Goal: Task Accomplishment & Management: Manage account settings

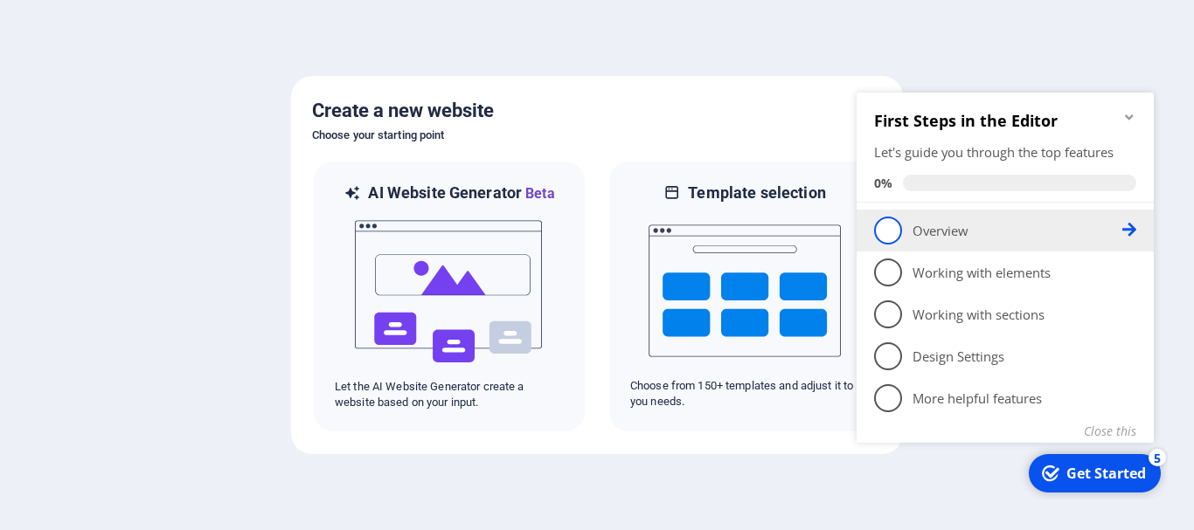
click at [893, 231] on span "1" at bounding box center [888, 231] width 28 height 28
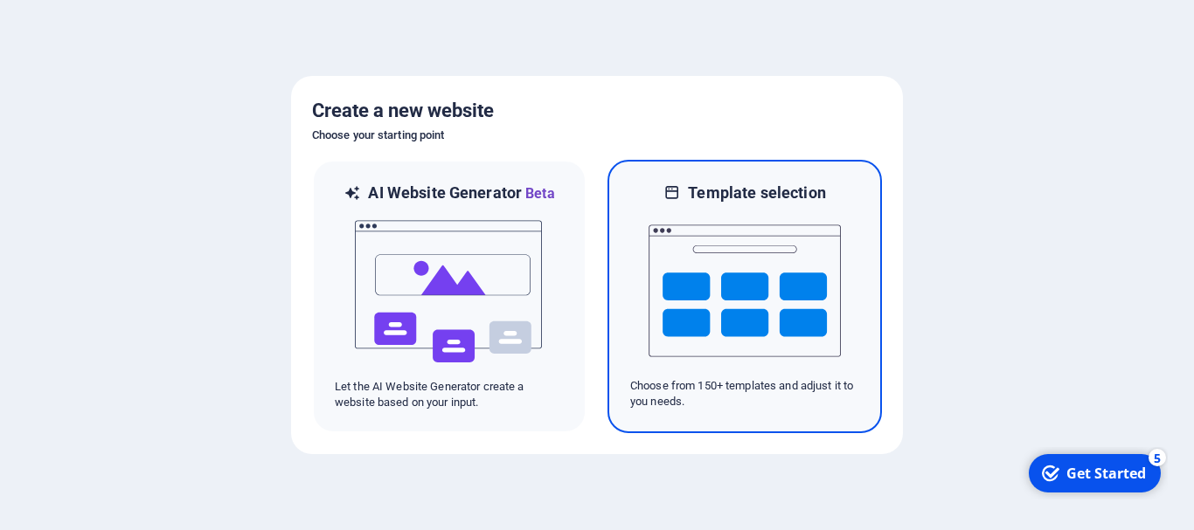
click at [704, 375] on img at bounding box center [744, 291] width 192 height 175
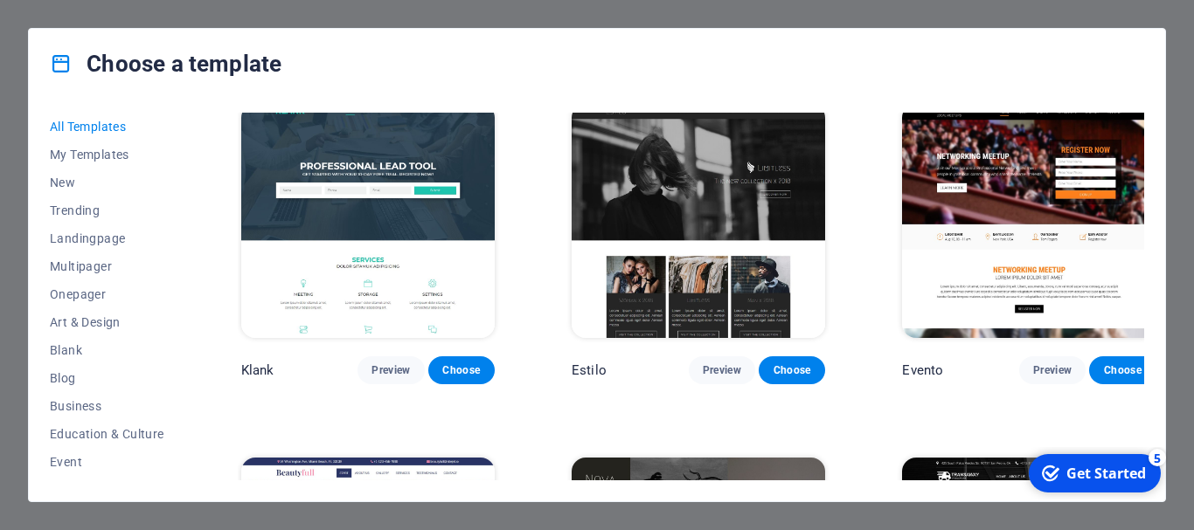
scroll to position [14595, 0]
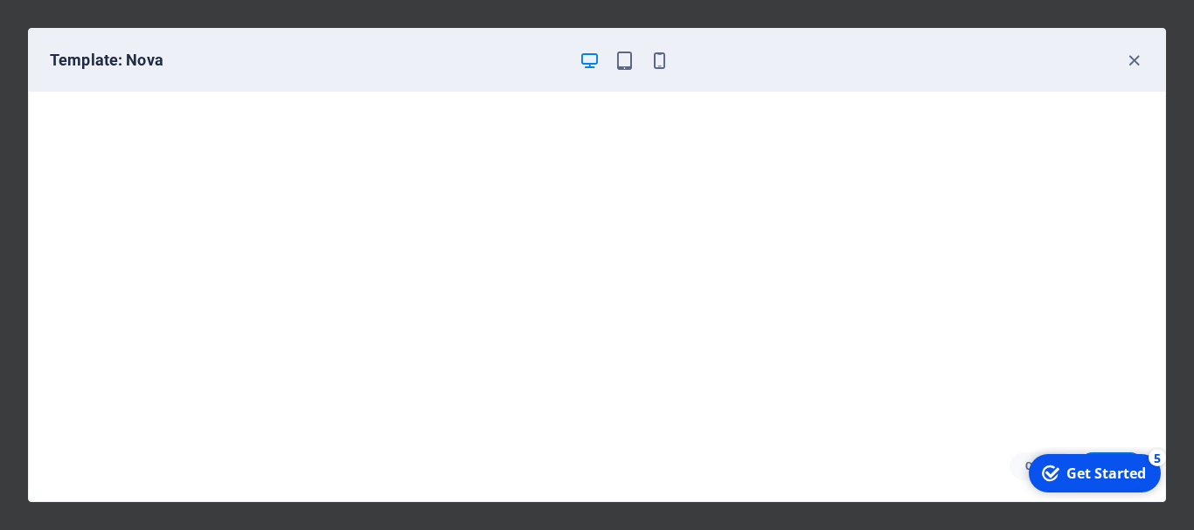
scroll to position [4, 0]
click at [657, 63] on icon "button" at bounding box center [659, 61] width 20 height 20
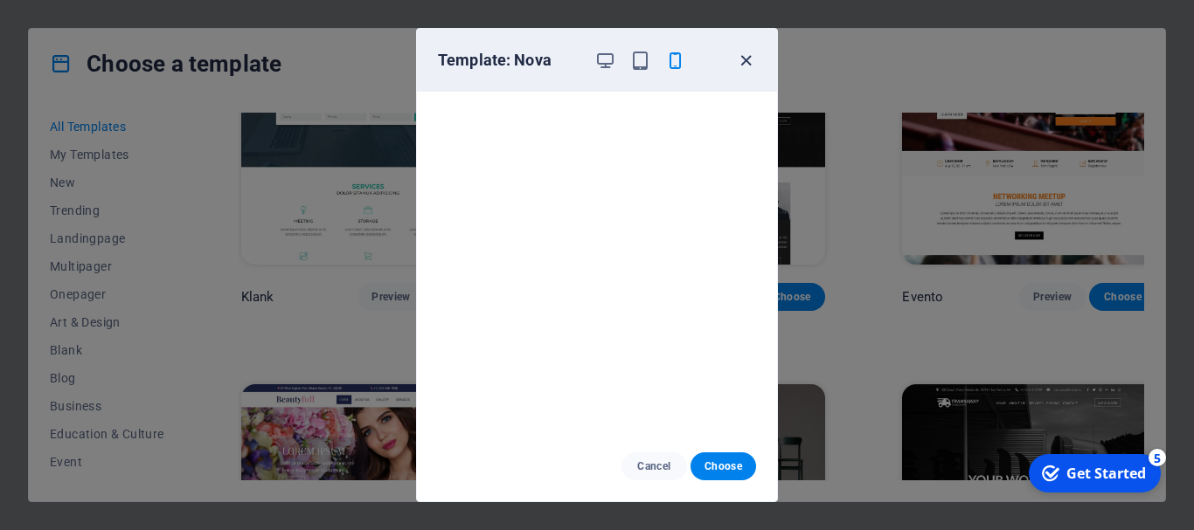
click at [748, 63] on icon "button" at bounding box center [746, 61] width 20 height 20
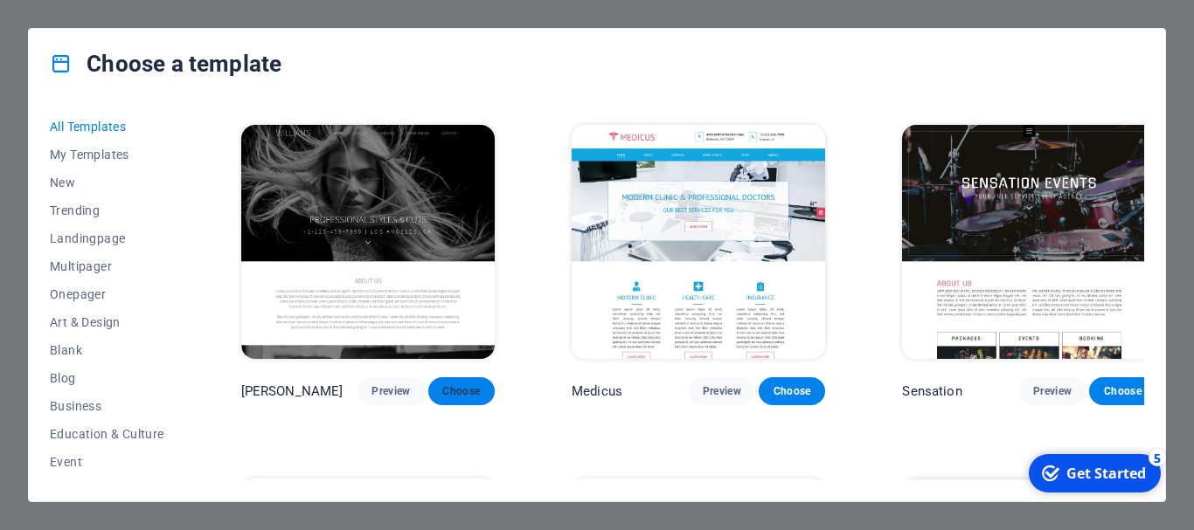
scroll to position [16343, 0]
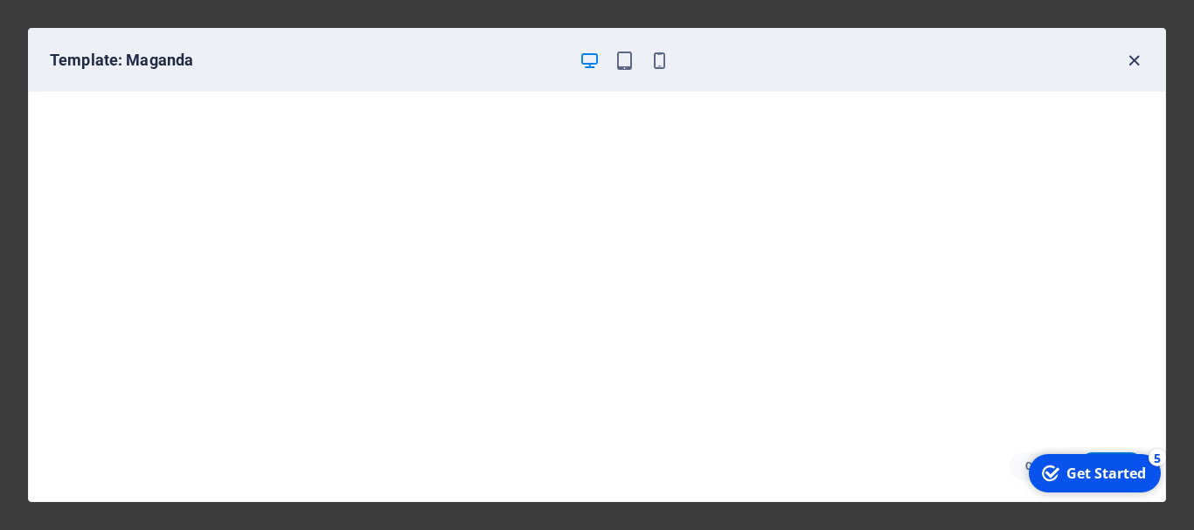
click at [1130, 64] on icon "button" at bounding box center [1134, 61] width 20 height 20
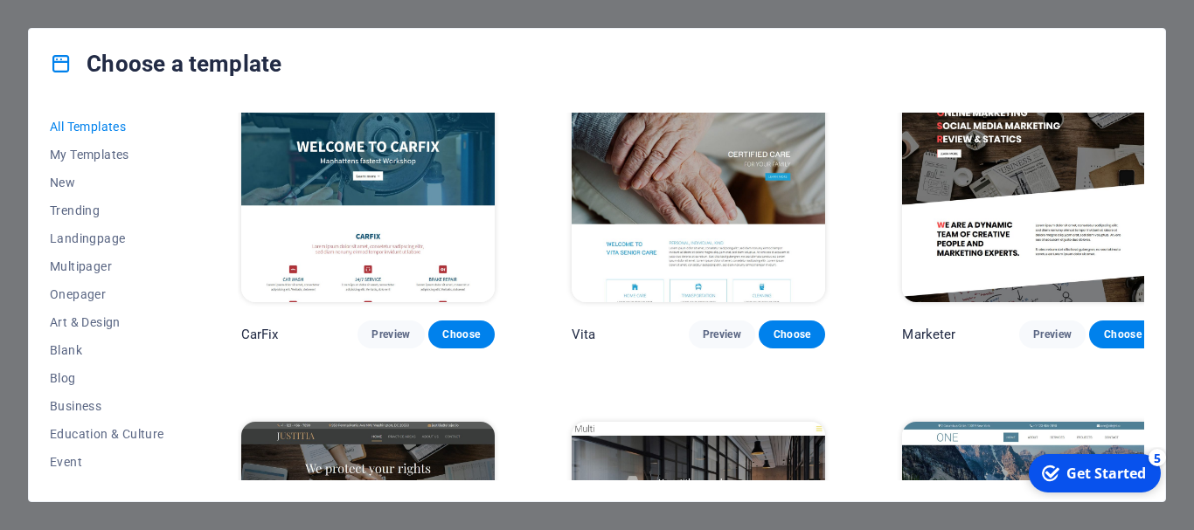
scroll to position [15259, 0]
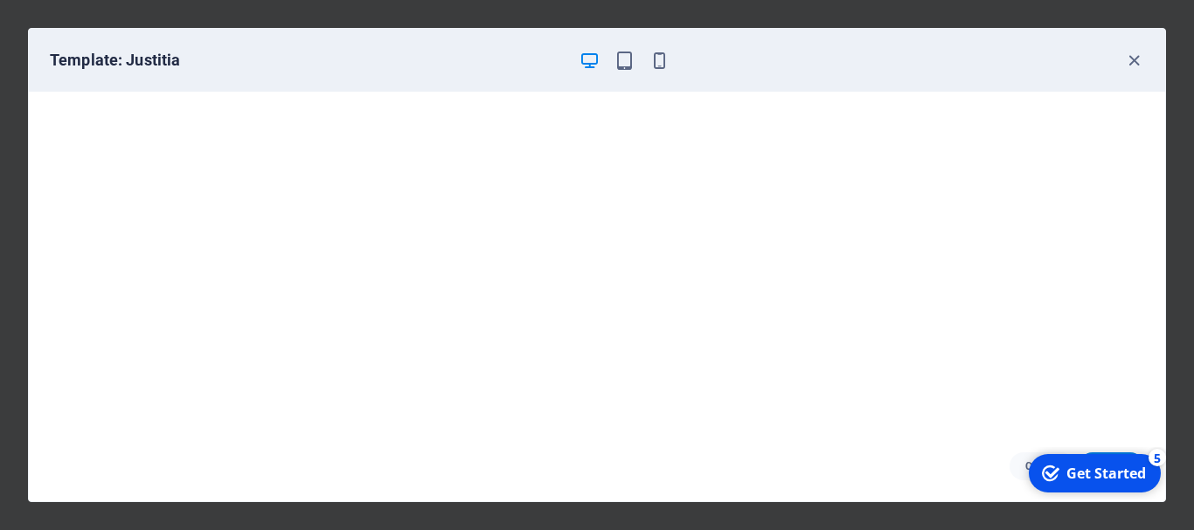
scroll to position [4, 0]
click at [1127, 64] on icon "button" at bounding box center [1134, 61] width 20 height 20
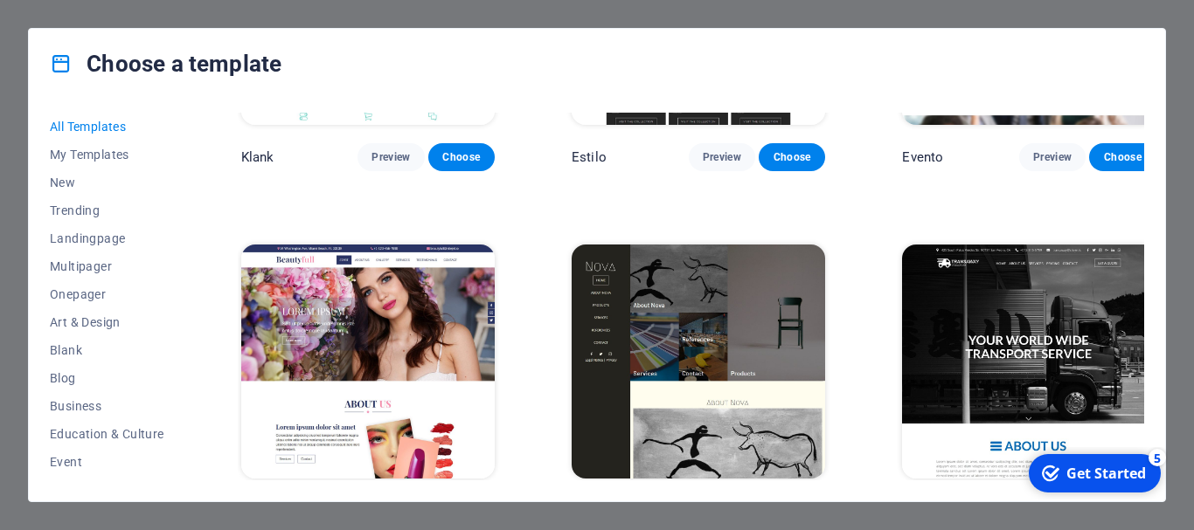
scroll to position [14560, 0]
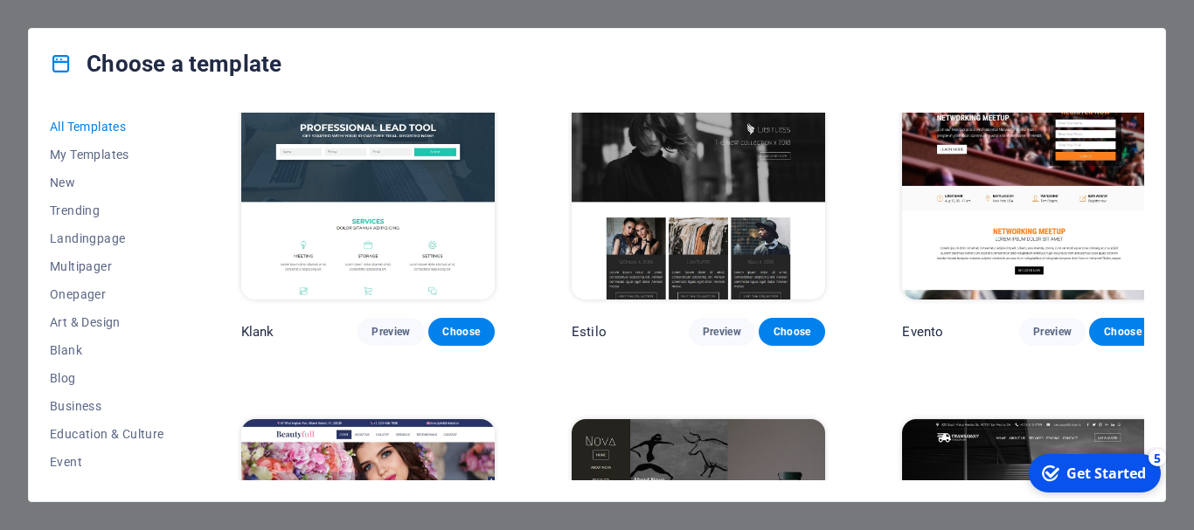
click at [417, 419] on img at bounding box center [367, 536] width 253 height 234
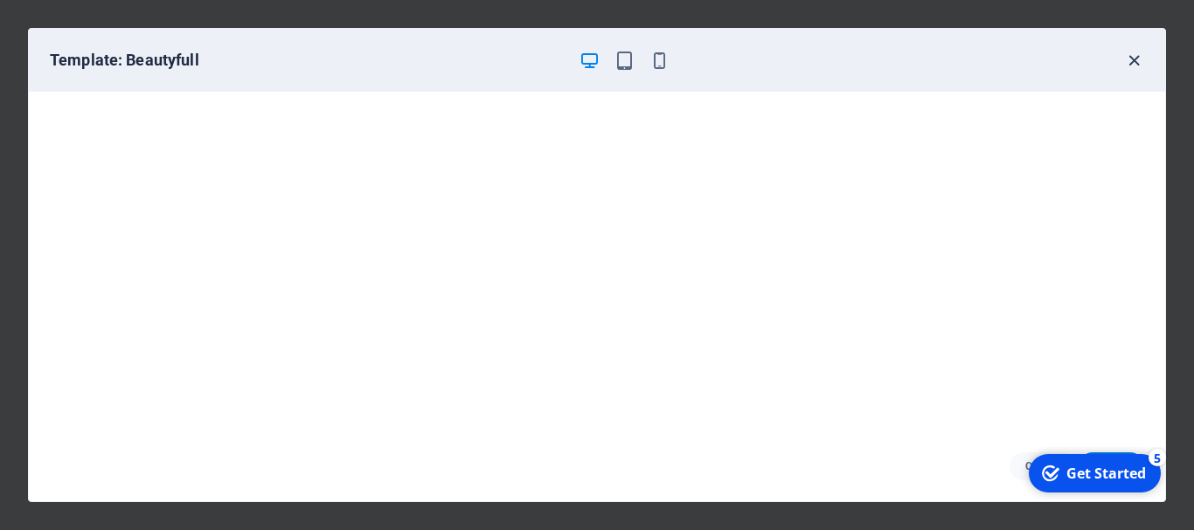
click at [1132, 58] on icon "button" at bounding box center [1134, 61] width 20 height 20
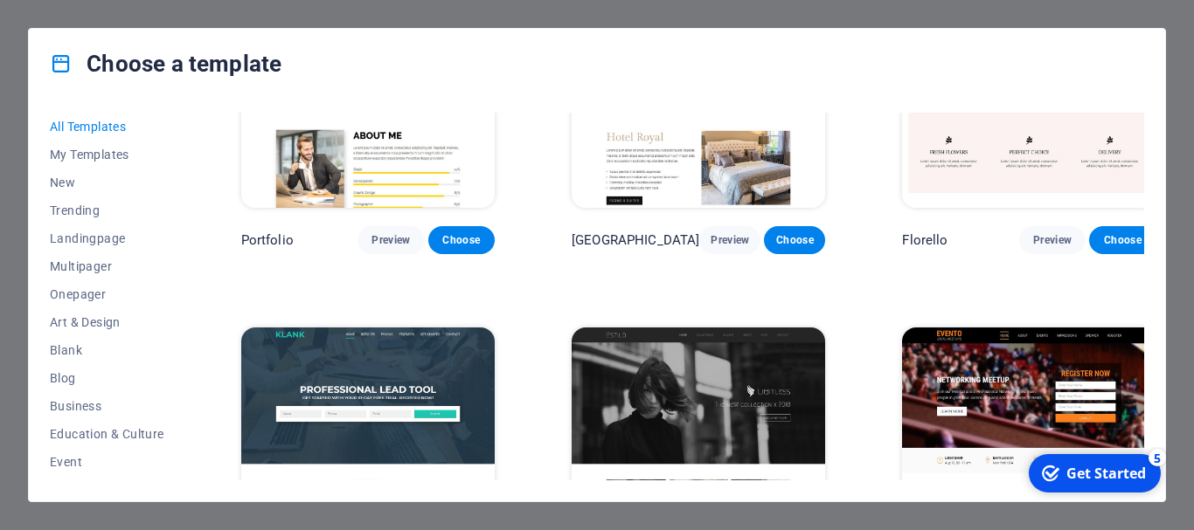
scroll to position [14210, 0]
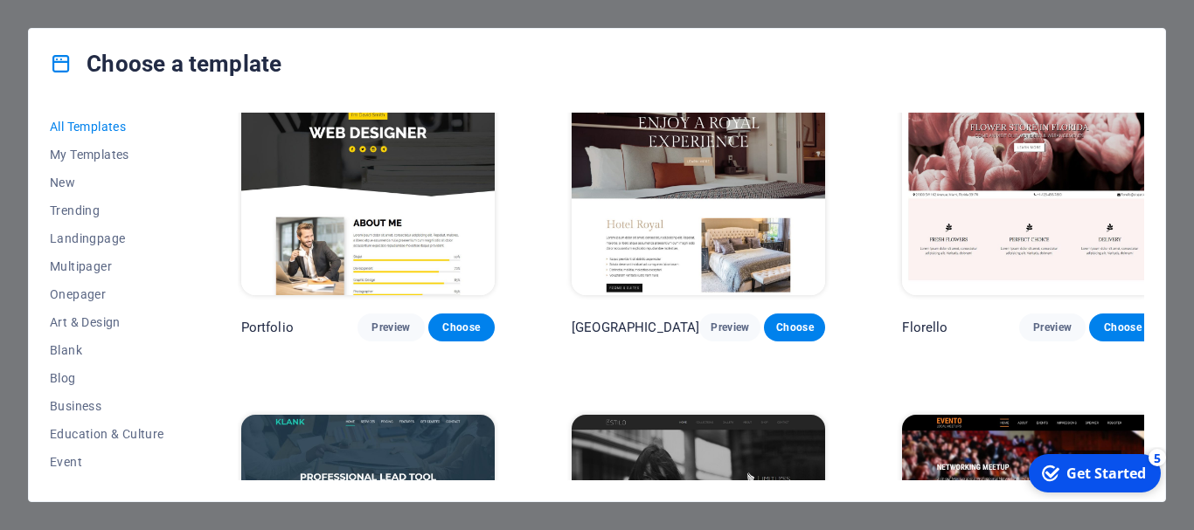
click at [650, 415] on img at bounding box center [698, 532] width 253 height 234
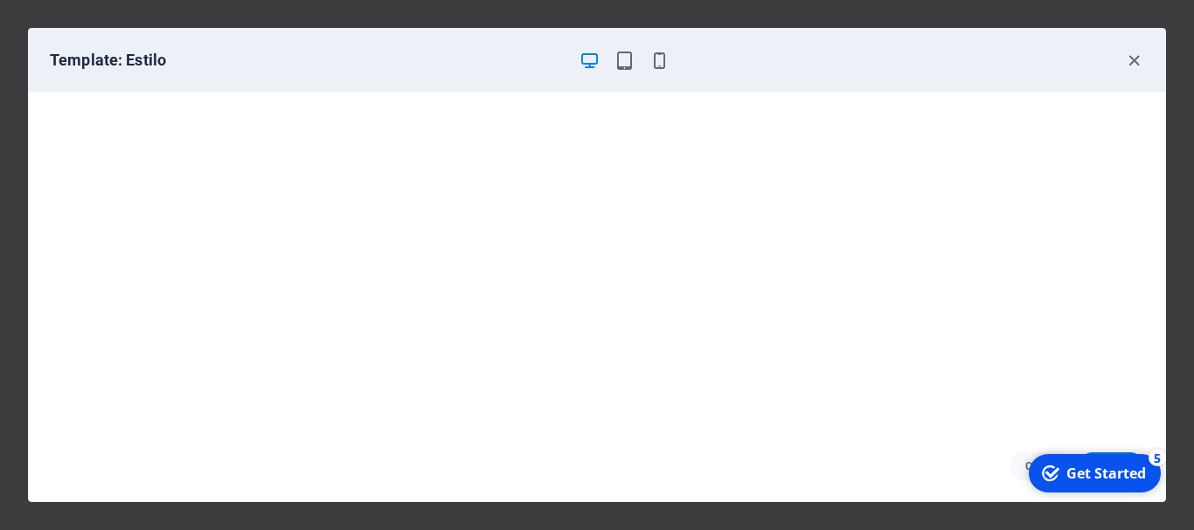
scroll to position [4, 0]
click at [1139, 54] on icon "button" at bounding box center [1134, 61] width 20 height 20
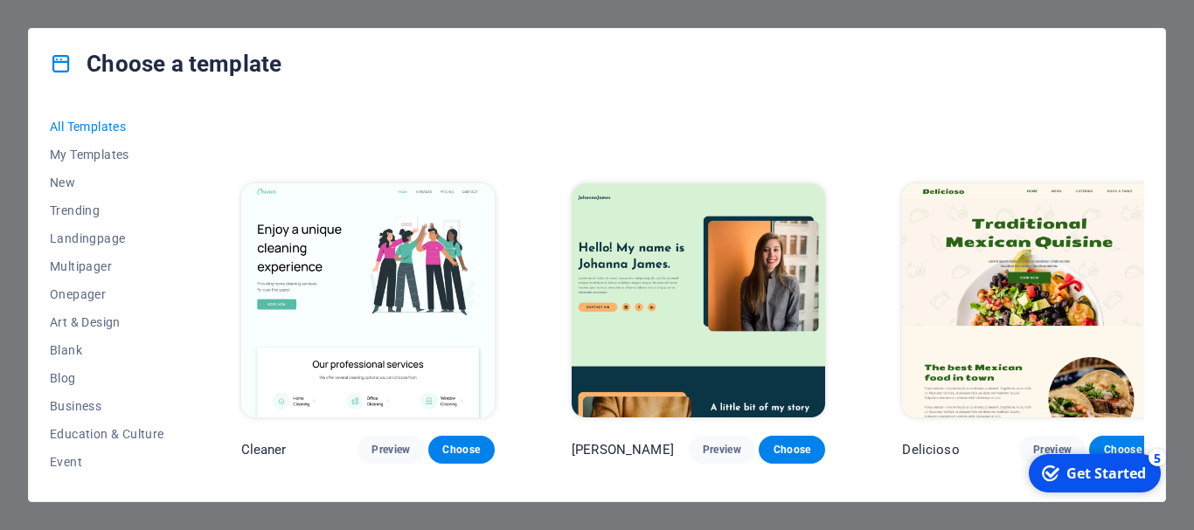
scroll to position [2797, 0]
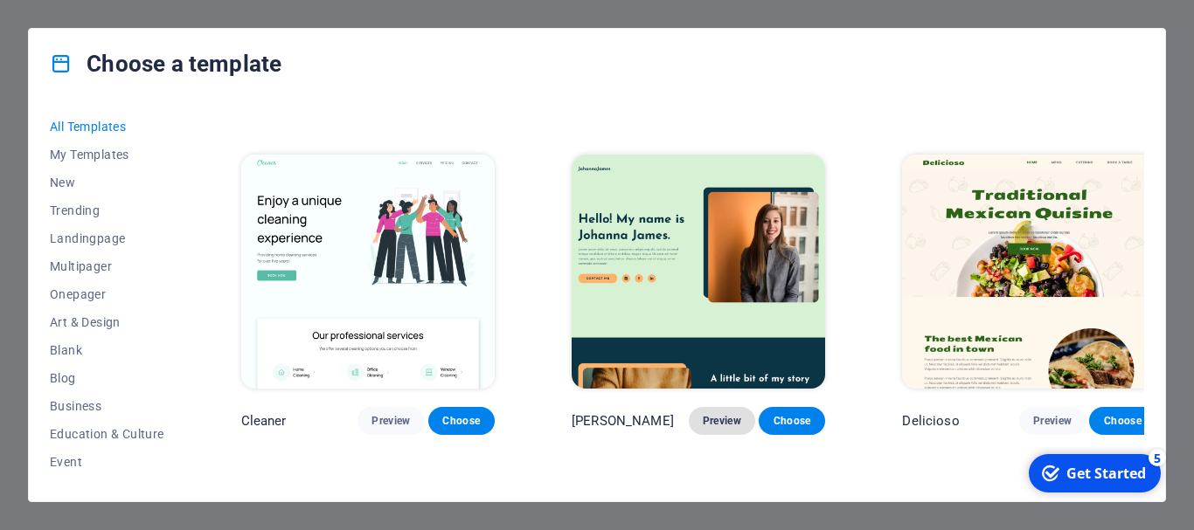
click at [706, 414] on span "Preview" at bounding box center [722, 421] width 38 height 14
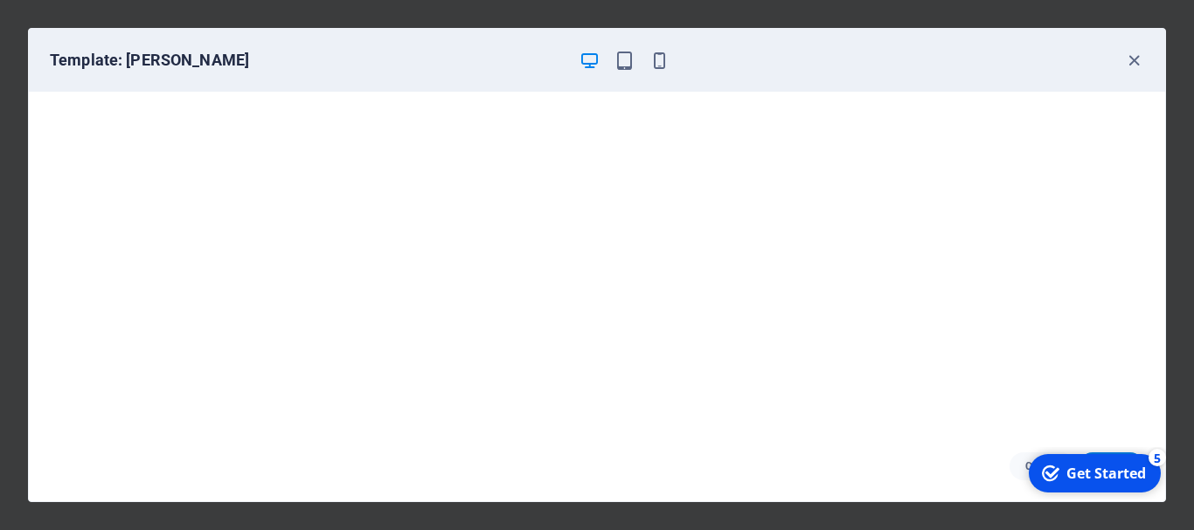
scroll to position [0, 0]
click at [1134, 60] on icon "button" at bounding box center [1134, 61] width 20 height 20
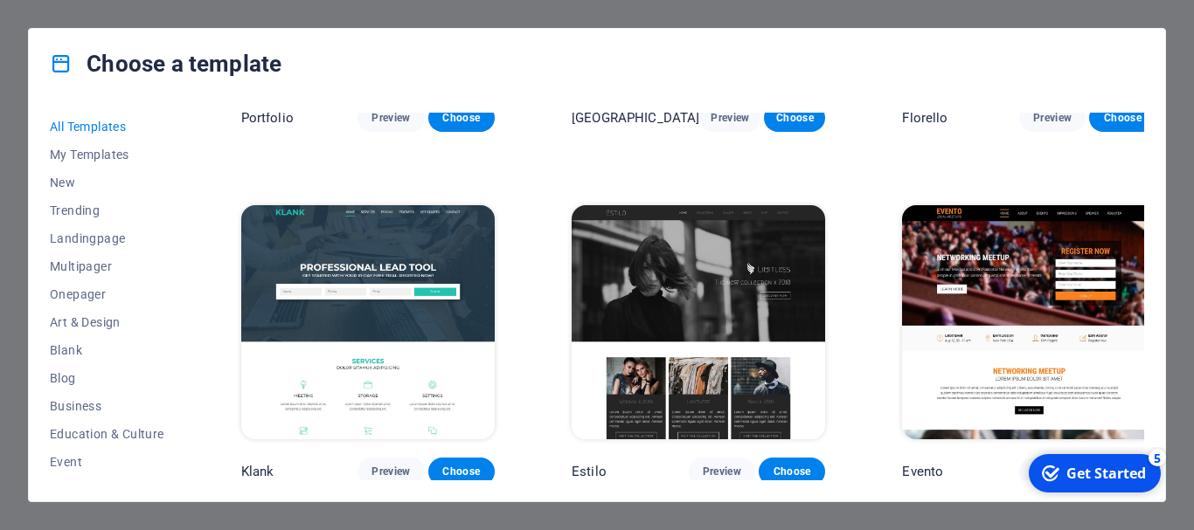
scroll to position [14245, 0]
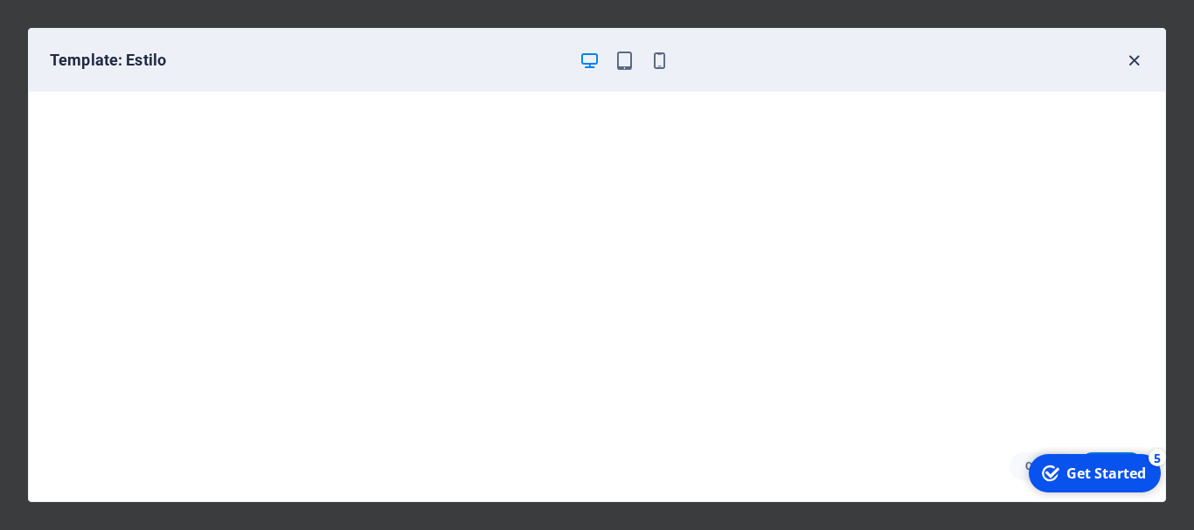
click at [1129, 60] on icon "button" at bounding box center [1134, 61] width 20 height 20
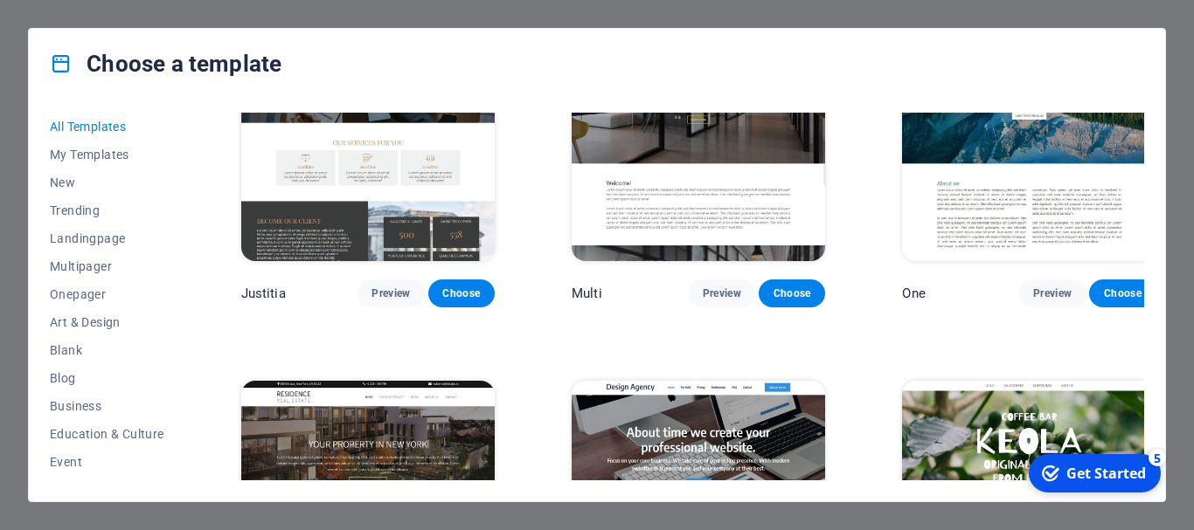
scroll to position [15906, 0]
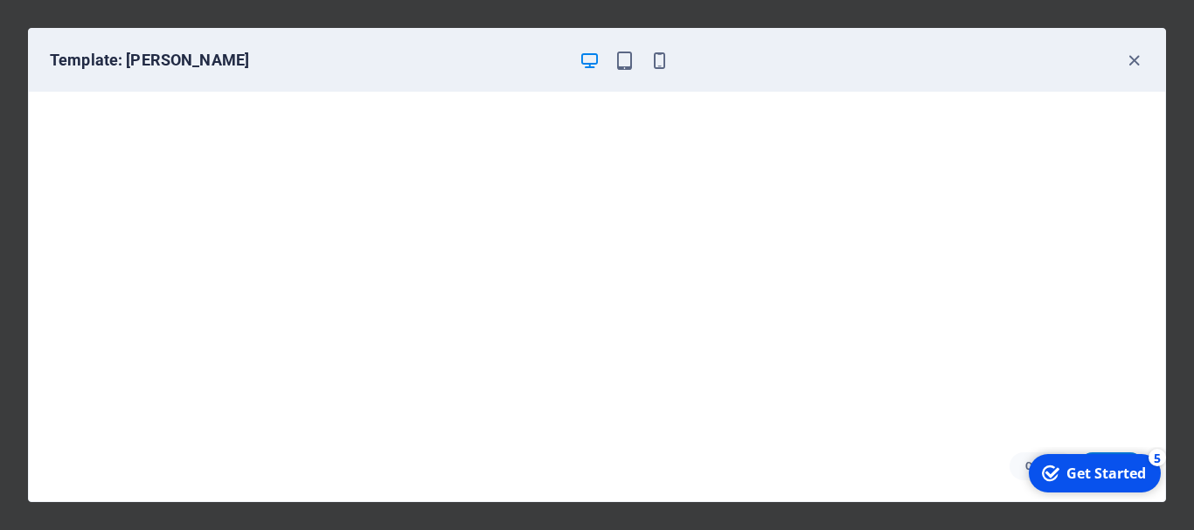
scroll to position [0, 0]
click at [1130, 65] on icon "button" at bounding box center [1134, 61] width 20 height 20
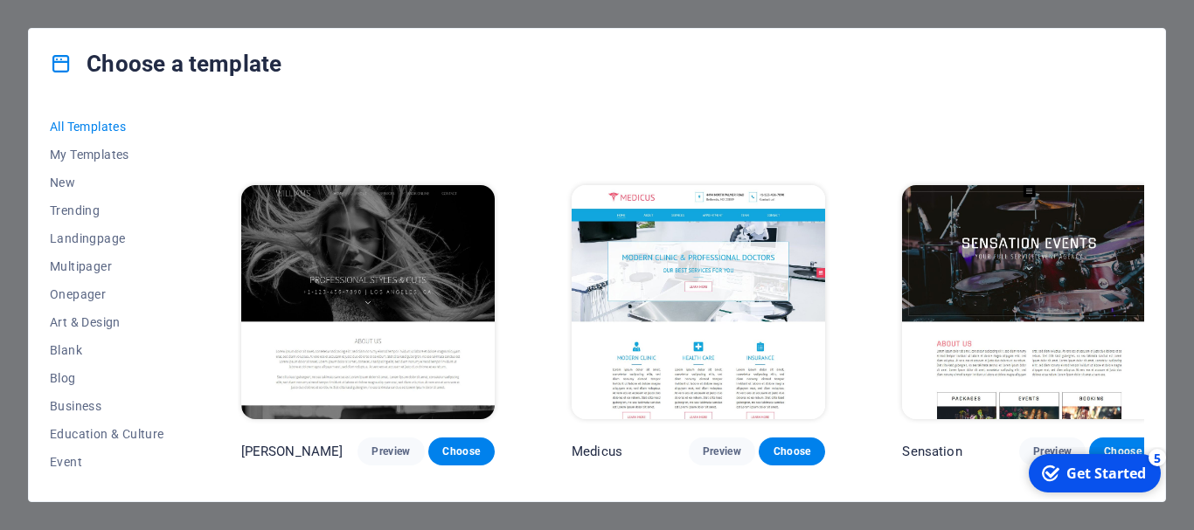
scroll to position [16256, 0]
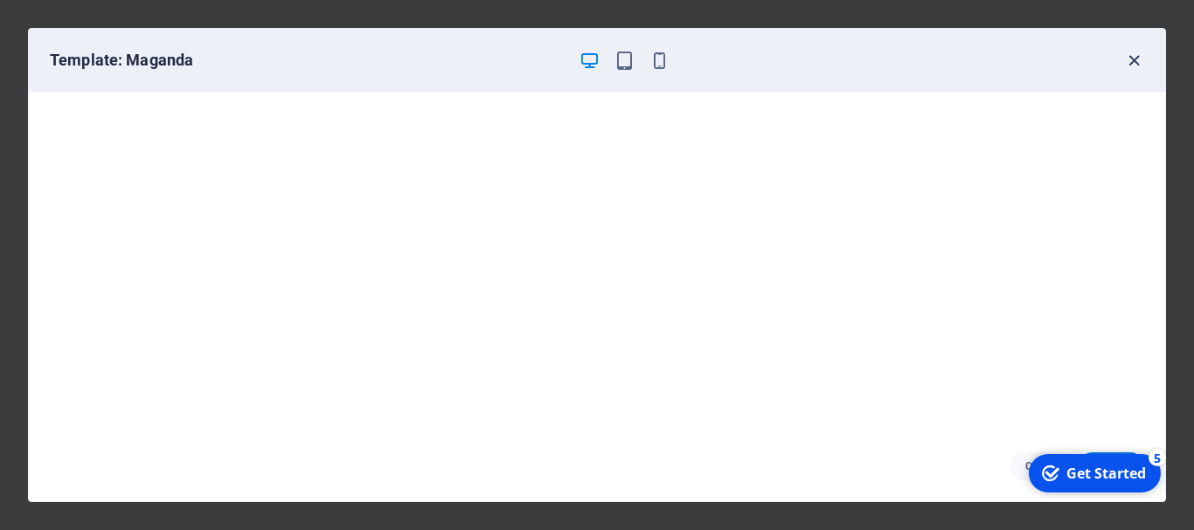
click at [1141, 66] on icon "button" at bounding box center [1134, 61] width 20 height 20
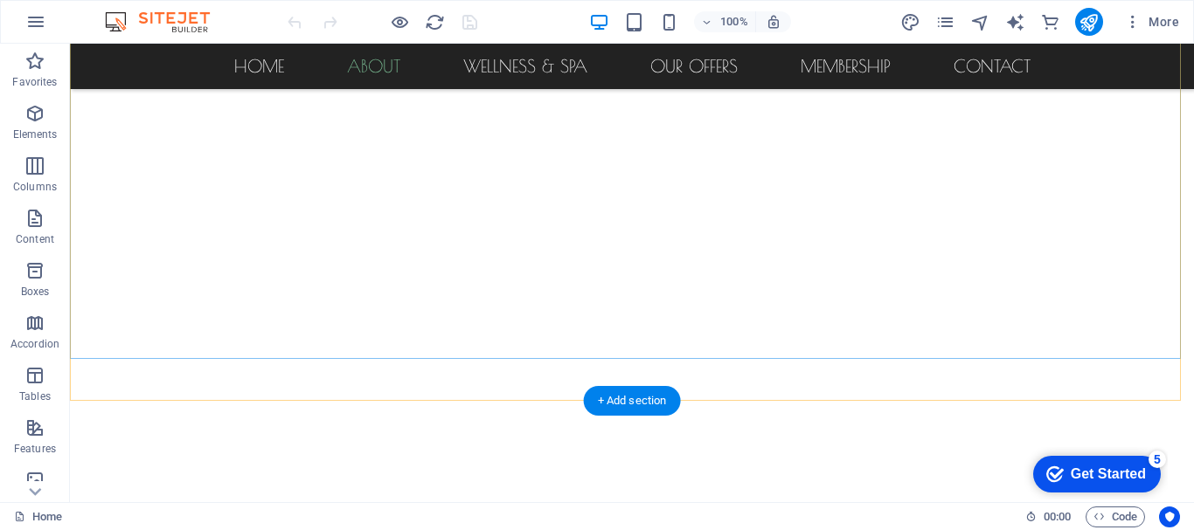
scroll to position [262, 0]
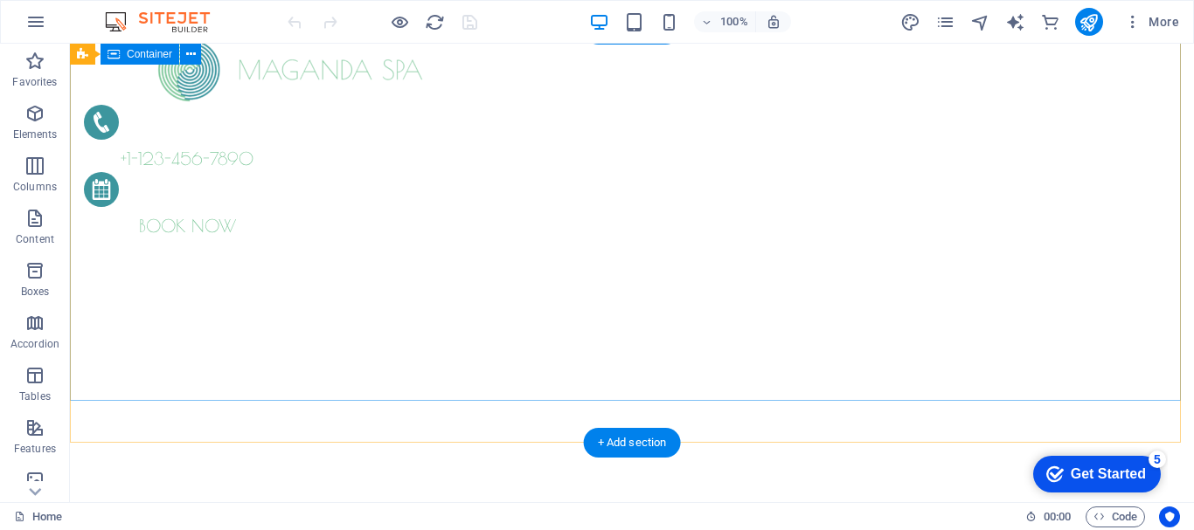
scroll to position [0, 0]
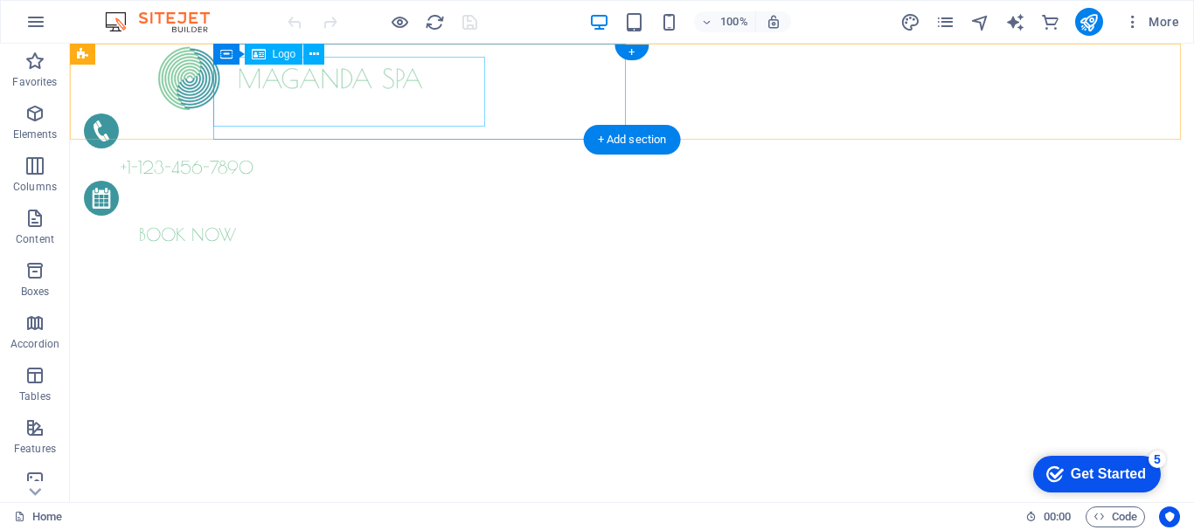
click at [302, 103] on div at bounding box center [290, 79] width 413 height 70
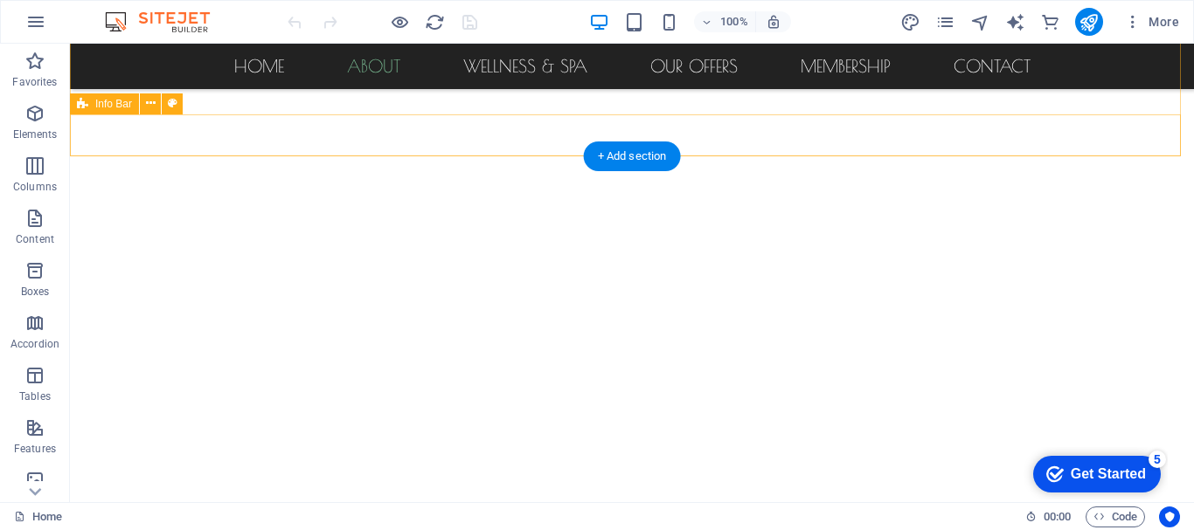
scroll to position [437, 0]
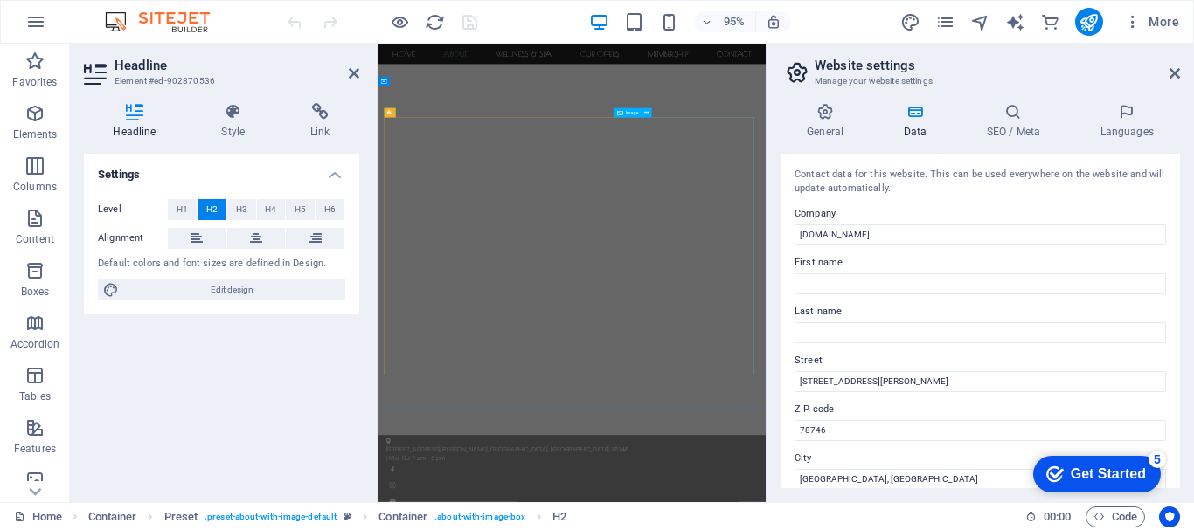
scroll to position [919, 0]
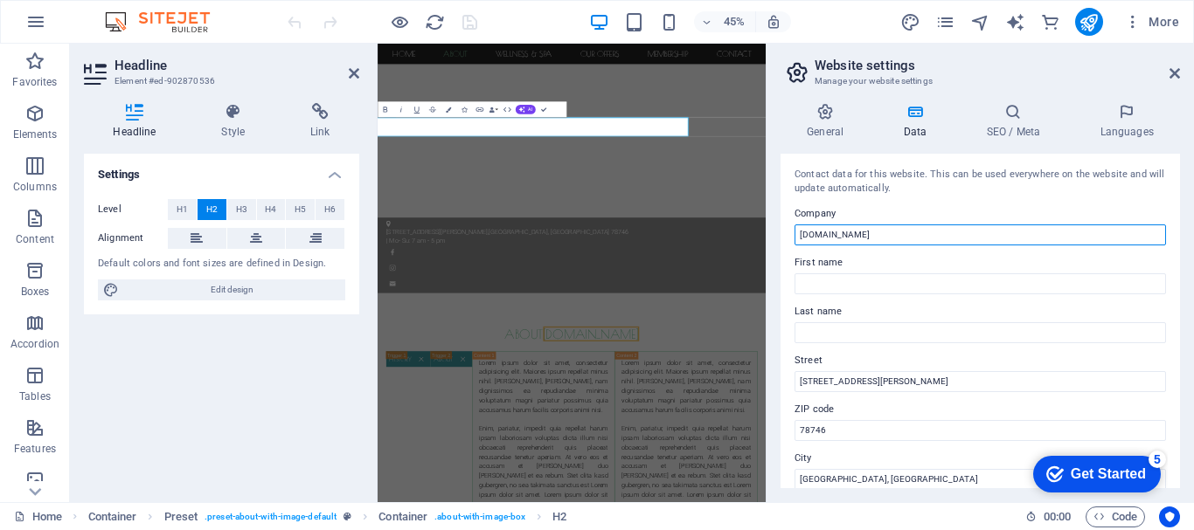
click at [1010, 236] on input "[DOMAIN_NAME]" at bounding box center [979, 235] width 371 height 21
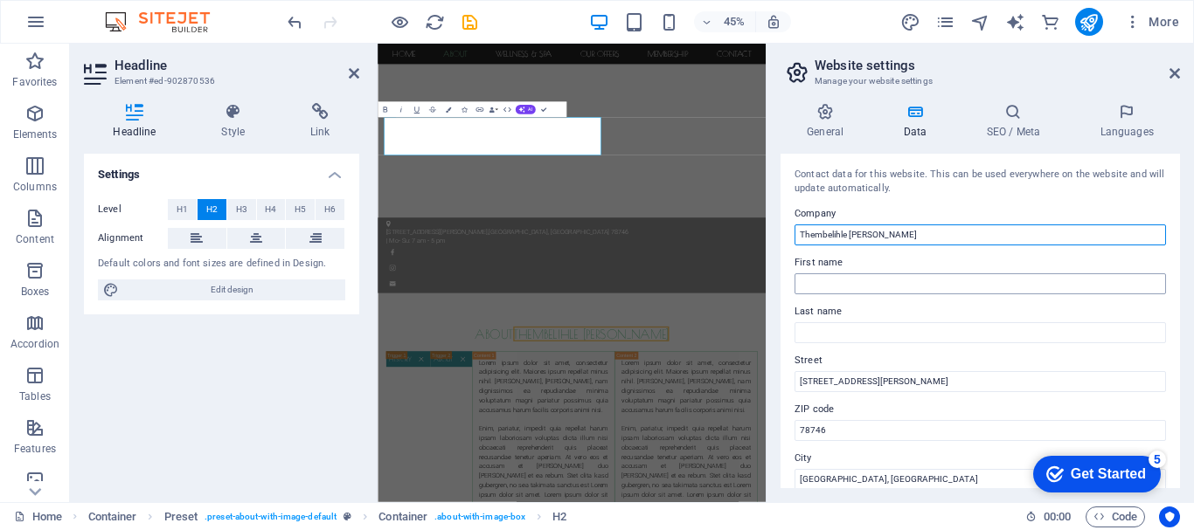
type input "Thembelihle [PERSON_NAME]"
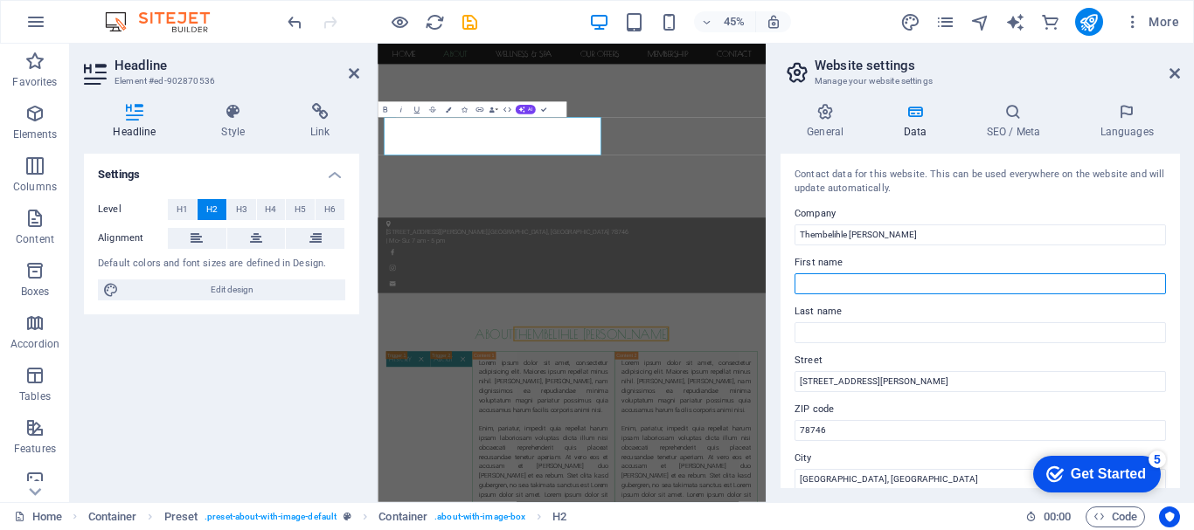
click at [856, 290] on input "First name" at bounding box center [979, 284] width 371 height 21
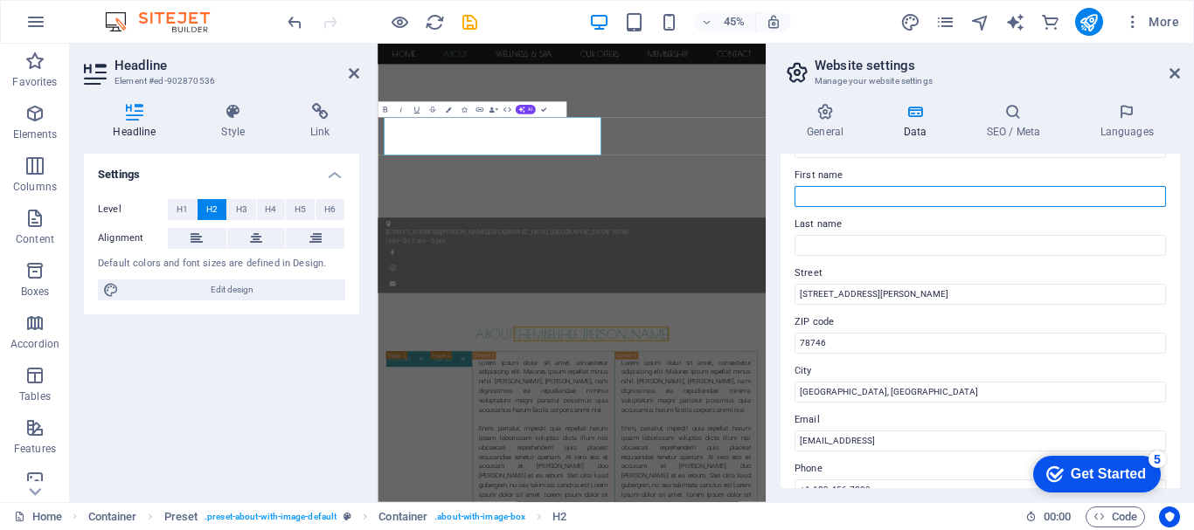
scroll to position [175, 0]
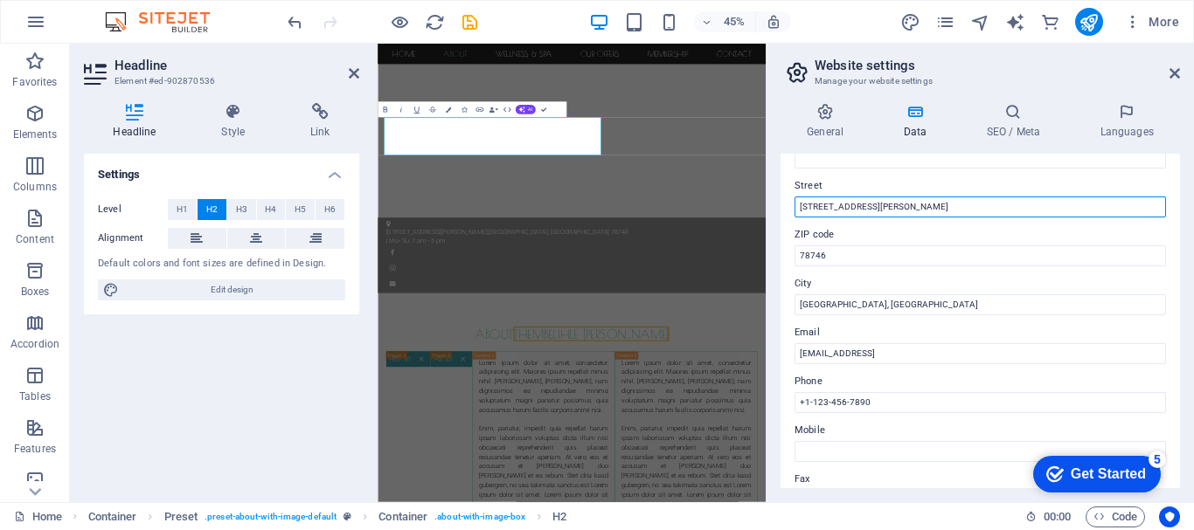
drag, startPoint x: 905, startPoint y: 208, endPoint x: 797, endPoint y: 206, distance: 107.5
click at [797, 206] on input "[STREET_ADDRESS][PERSON_NAME]" at bounding box center [979, 207] width 371 height 21
type input "[GEOGRAPHIC_DATA]"
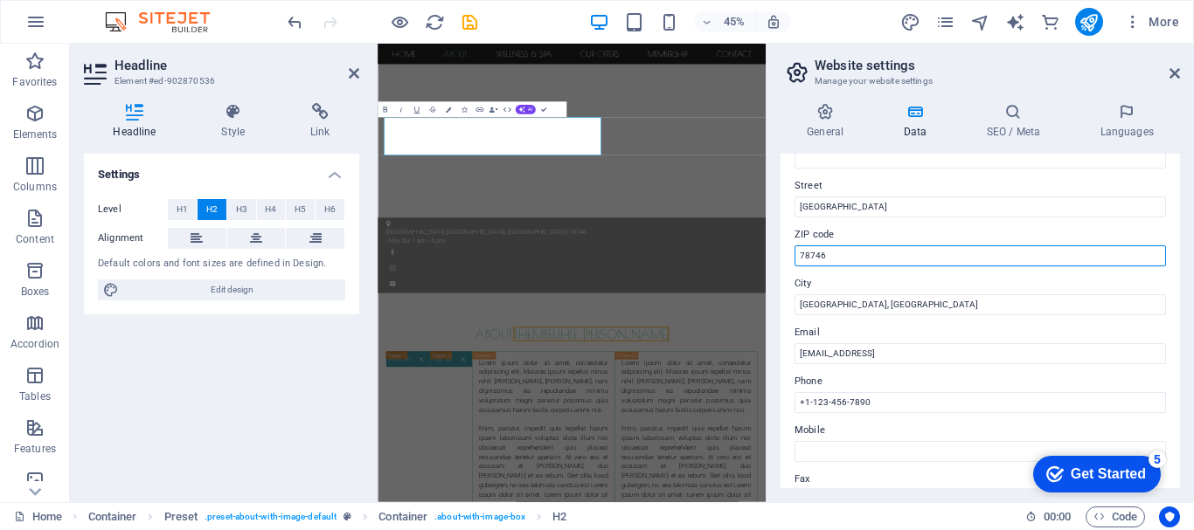
click at [849, 255] on input "78746" at bounding box center [979, 256] width 371 height 21
type input "7"
type input "1724"
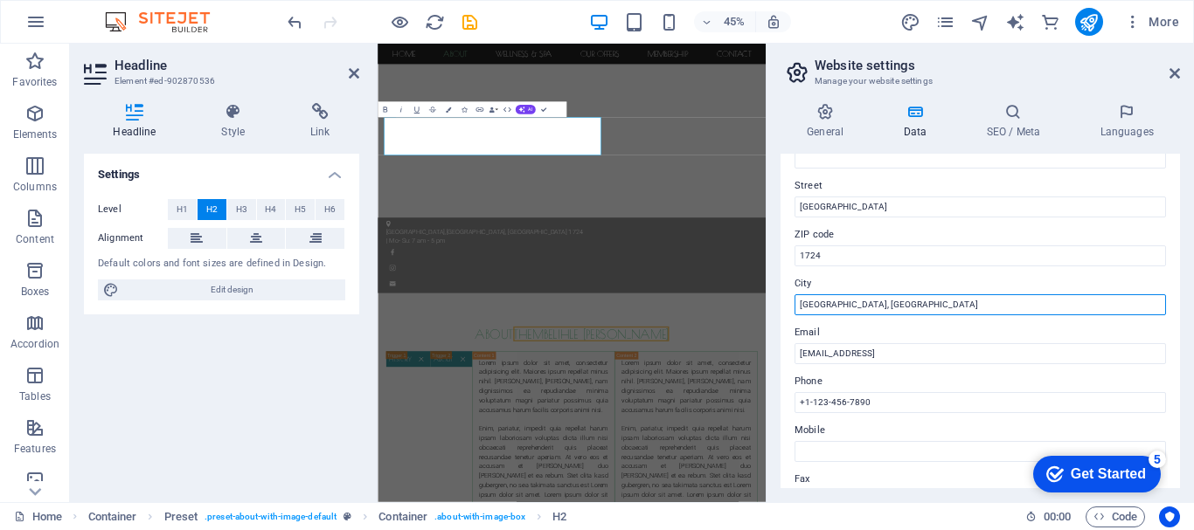
click at [845, 303] on input "[GEOGRAPHIC_DATA], [GEOGRAPHIC_DATA]" at bounding box center [979, 305] width 371 height 21
type input "A"
type input "Wilgeheuwel"
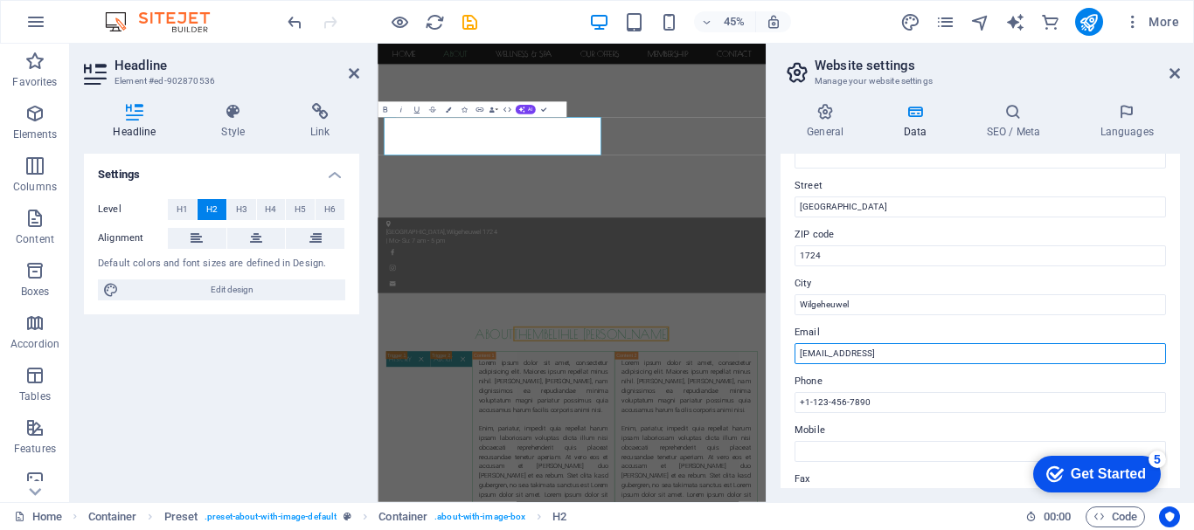
click at [815, 354] on input "[EMAIL_ADDRESS]" at bounding box center [979, 353] width 371 height 21
drag, startPoint x: 1023, startPoint y: 355, endPoint x: 800, endPoint y: 356, distance: 222.9
click at [800, 356] on input "[EMAIL_ADDRESS]" at bounding box center [979, 353] width 371 height 21
type input "[EMAIL_ADDRESS][DOMAIN_NAME]"
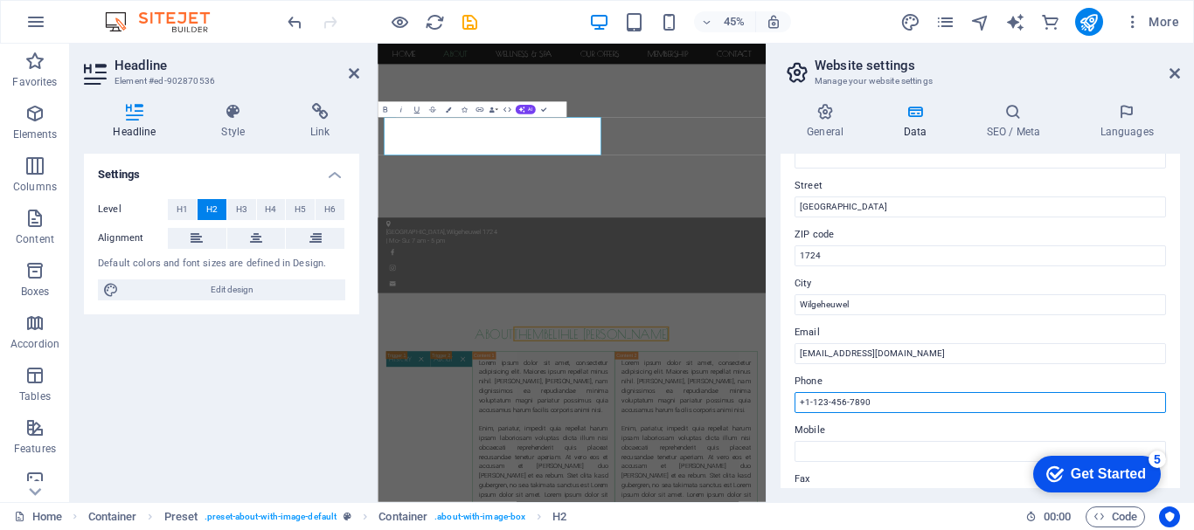
click at [881, 403] on input "+1-123-456-7890" at bounding box center [979, 402] width 371 height 21
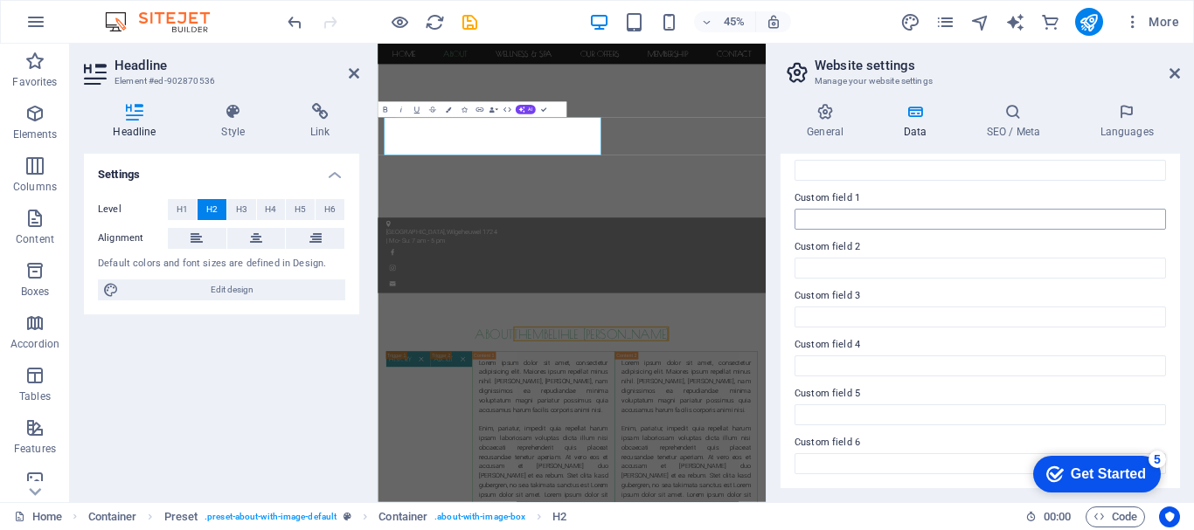
scroll to position [418, 0]
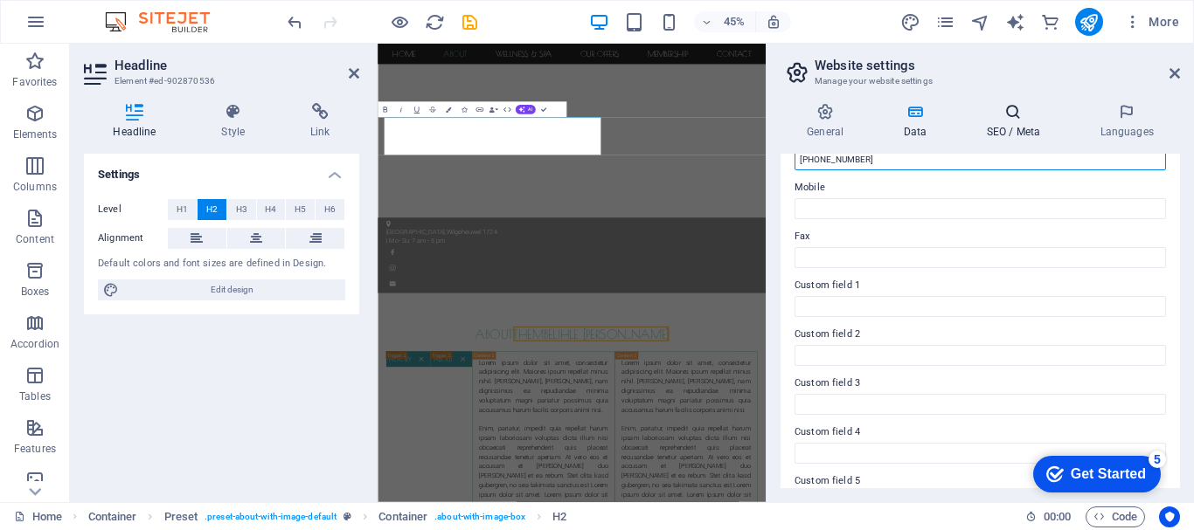
type input "[PHONE_NUMBER]"
click at [1001, 118] on icon at bounding box center [1013, 111] width 107 height 17
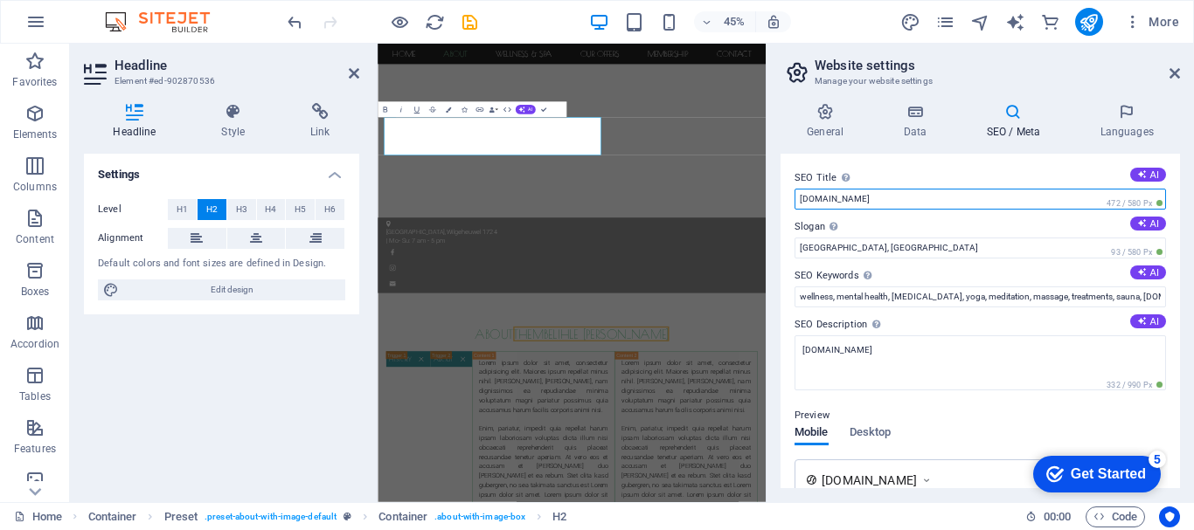
click at [800, 200] on input "[DOMAIN_NAME]" at bounding box center [979, 199] width 371 height 21
type input "Thembelihle [PERSON_NAME]"
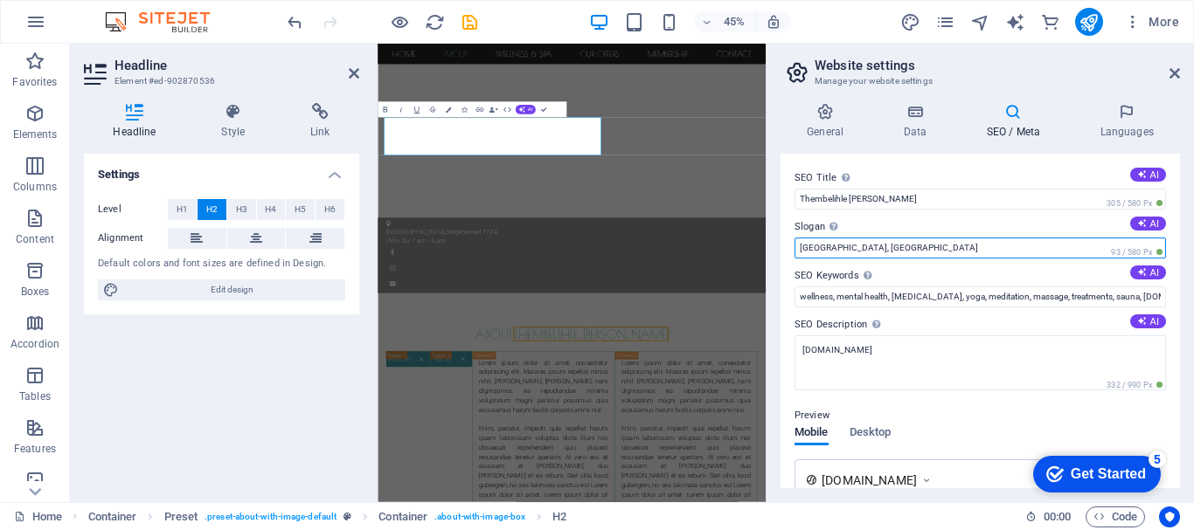
click at [865, 246] on input "[GEOGRAPHIC_DATA], [GEOGRAPHIC_DATA]" at bounding box center [979, 248] width 371 height 21
type input "A"
type input "Where psychology, education, spirituality and technology intertwine to transfor…"
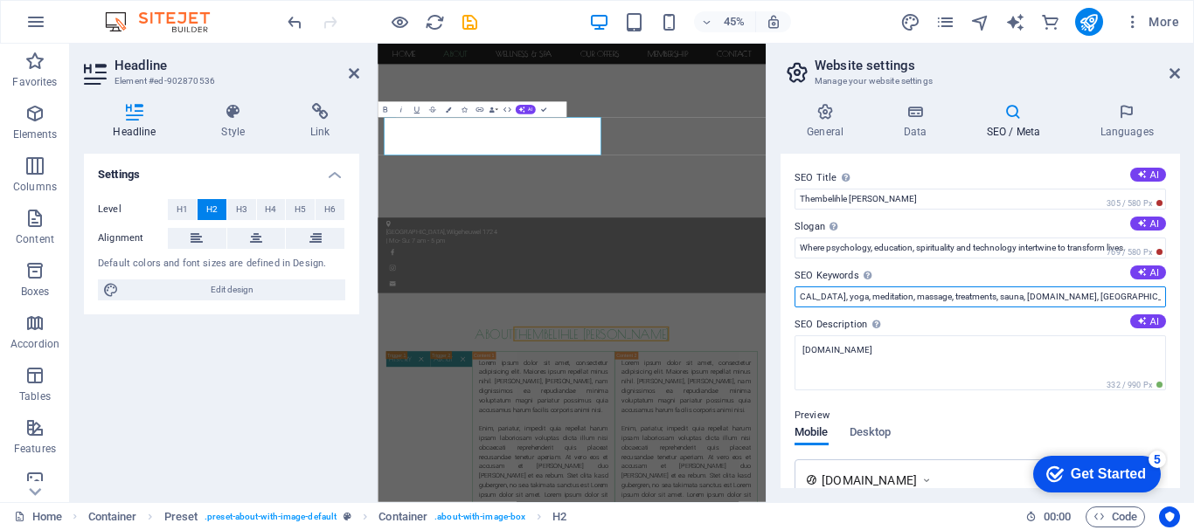
scroll to position [0, 250]
drag, startPoint x: 799, startPoint y: 297, endPoint x: 1163, endPoint y: 294, distance: 364.5
click at [1163, 294] on div "SEO Title The title of your website - make it something that stands out in sear…" at bounding box center [979, 321] width 399 height 335
click at [935, 291] on input "[PERSON_NAME], Educational Psychology, Education Consultant" at bounding box center [979, 297] width 371 height 21
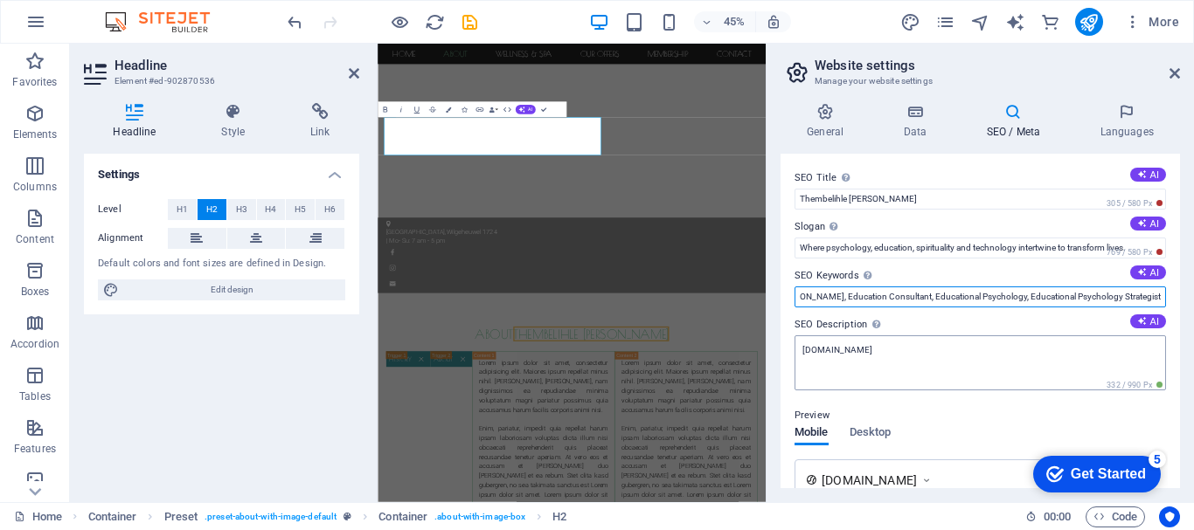
scroll to position [0, 92]
type input "[PERSON_NAME], Education Consultant, Educational Psychology, Educational Psycho…"
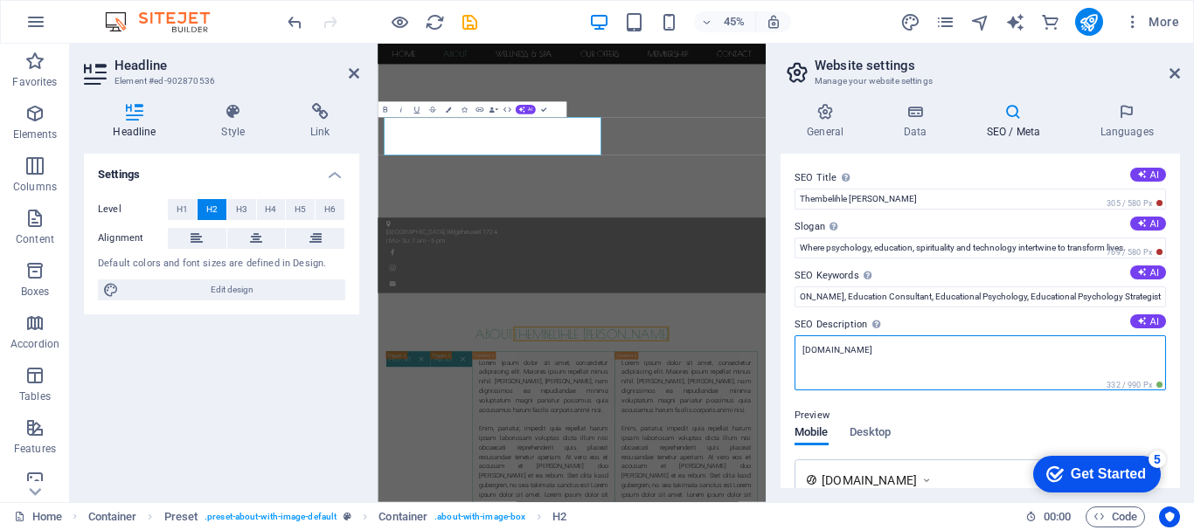
click at [800, 349] on textarea "[DOMAIN_NAME]" at bounding box center [979, 363] width 371 height 55
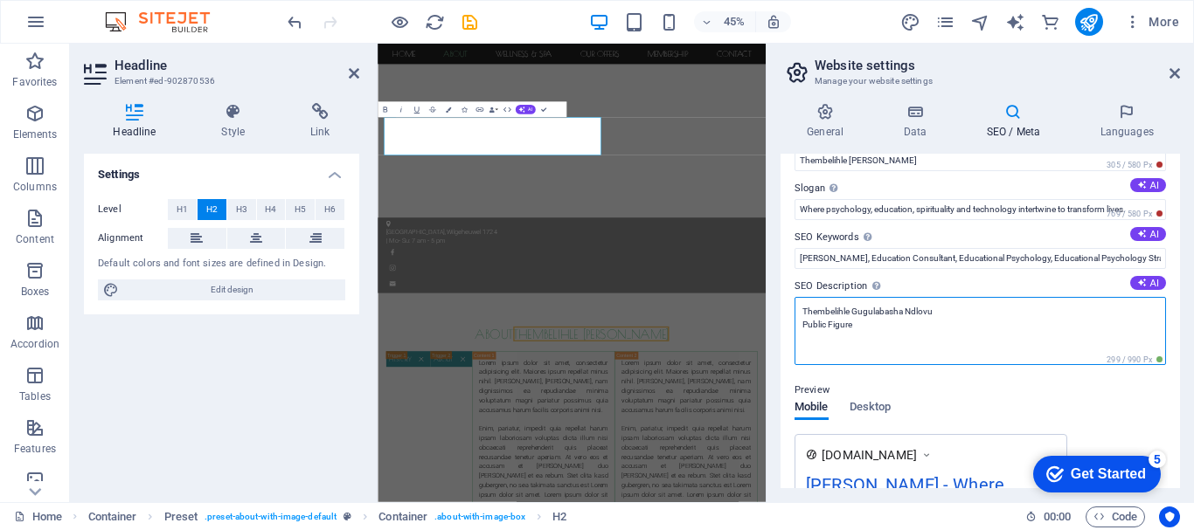
scroll to position [0, 0]
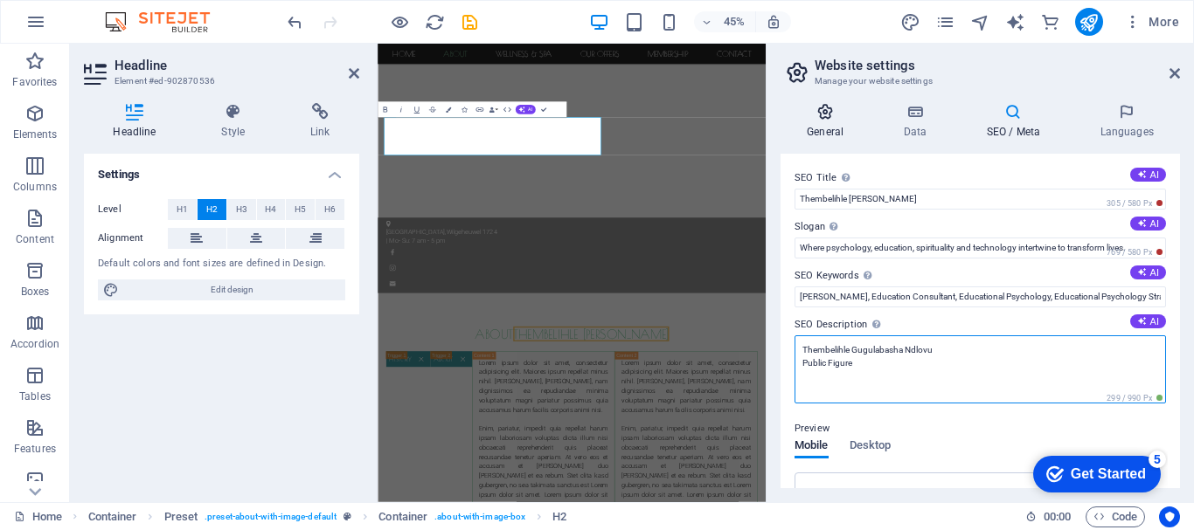
type textarea "Thembelihle Gugulabasha Ndlovu Public Figure"
click at [828, 124] on h4 "General" at bounding box center [828, 121] width 96 height 37
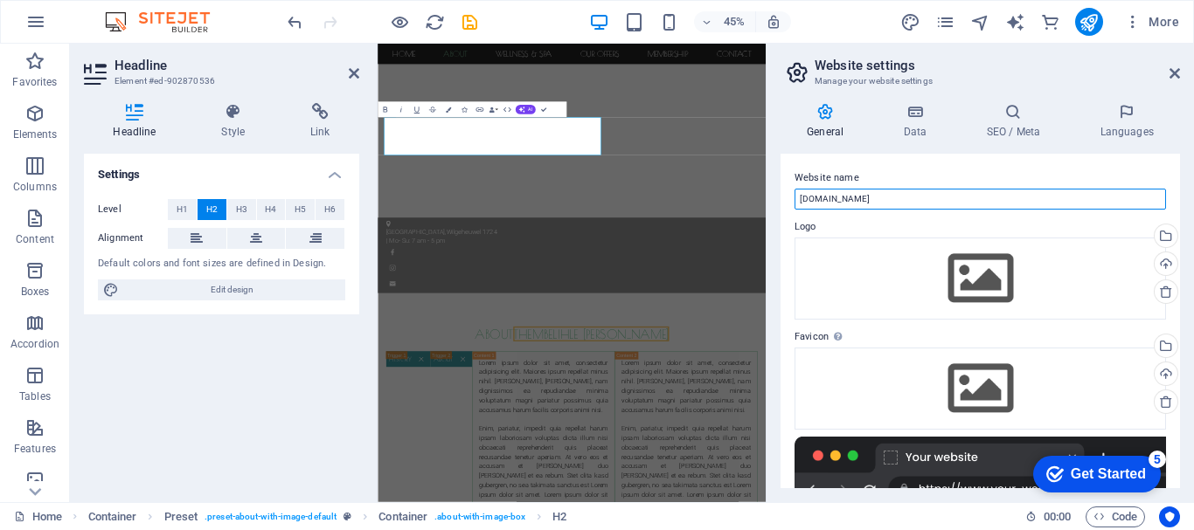
click at [799, 194] on input "[DOMAIN_NAME]" at bounding box center [979, 199] width 371 height 21
type input "Thembelihle [PERSON_NAME]"
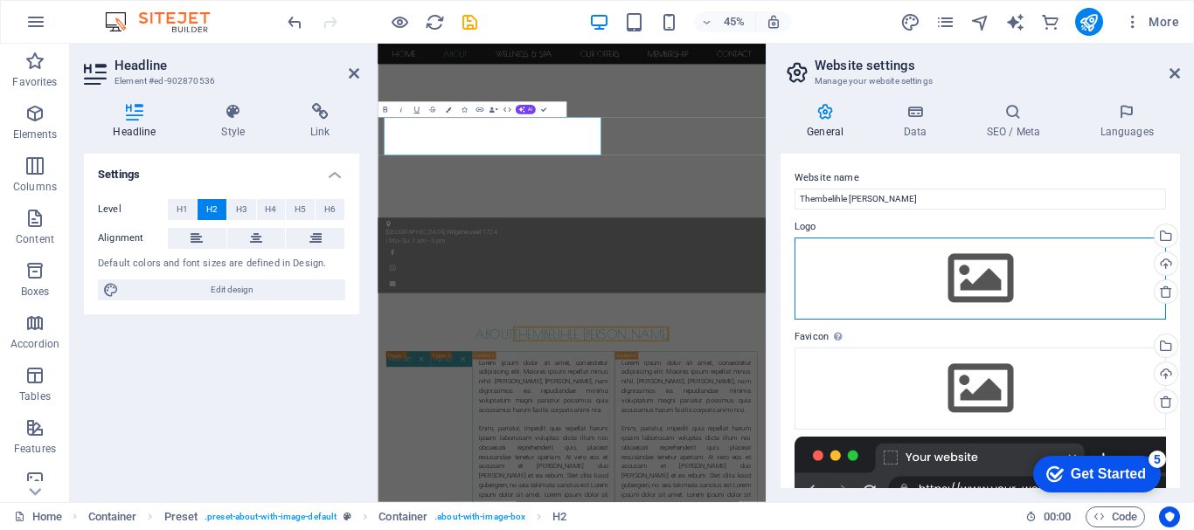
click at [956, 277] on div "Drag files here, click to choose files or select files from Files or our free s…" at bounding box center [979, 279] width 371 height 82
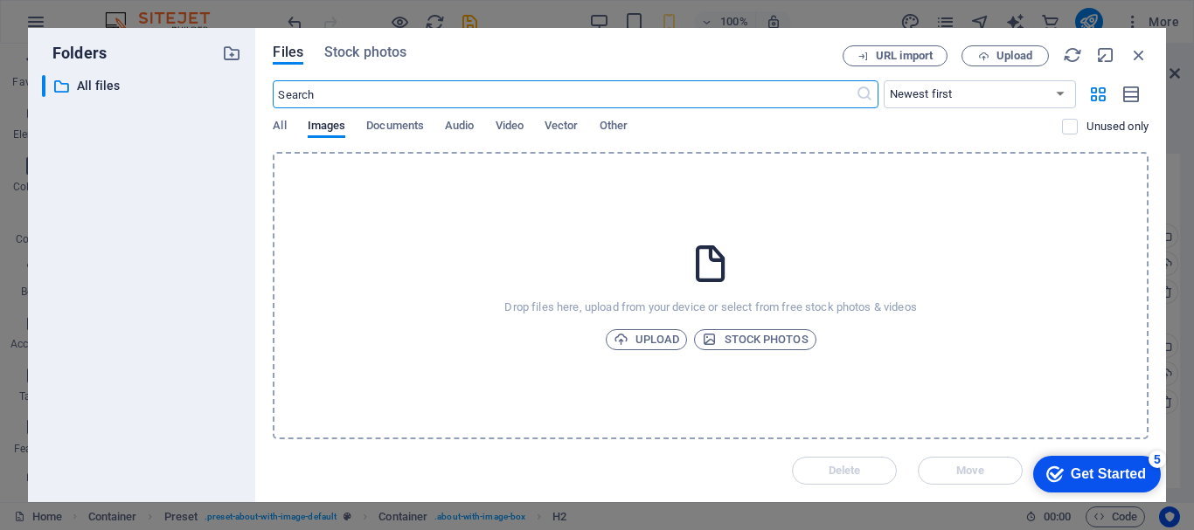
scroll to position [540, 0]
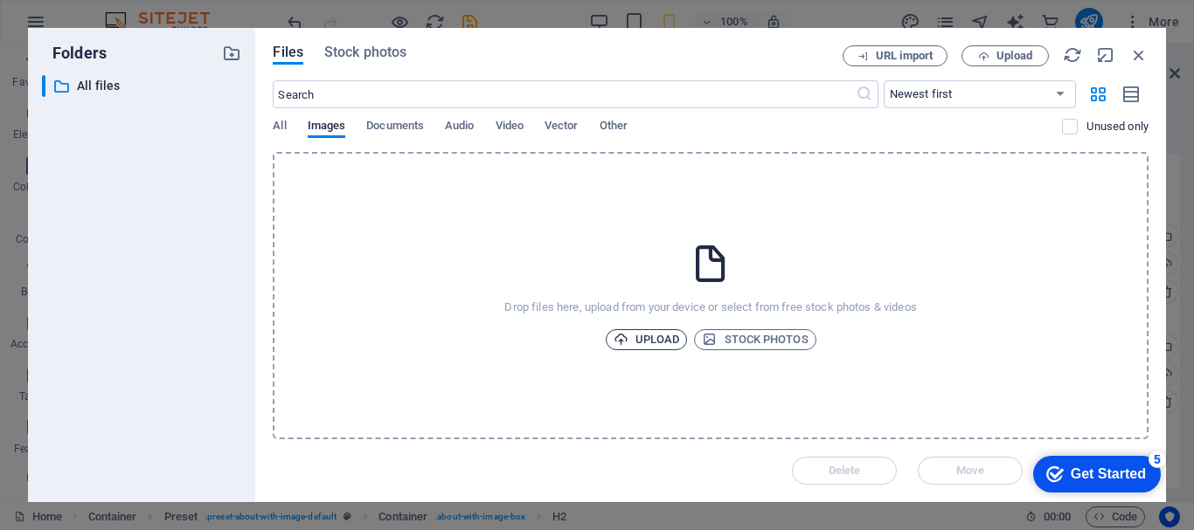
click at [655, 337] on span "Upload" at bounding box center [647, 339] width 66 height 21
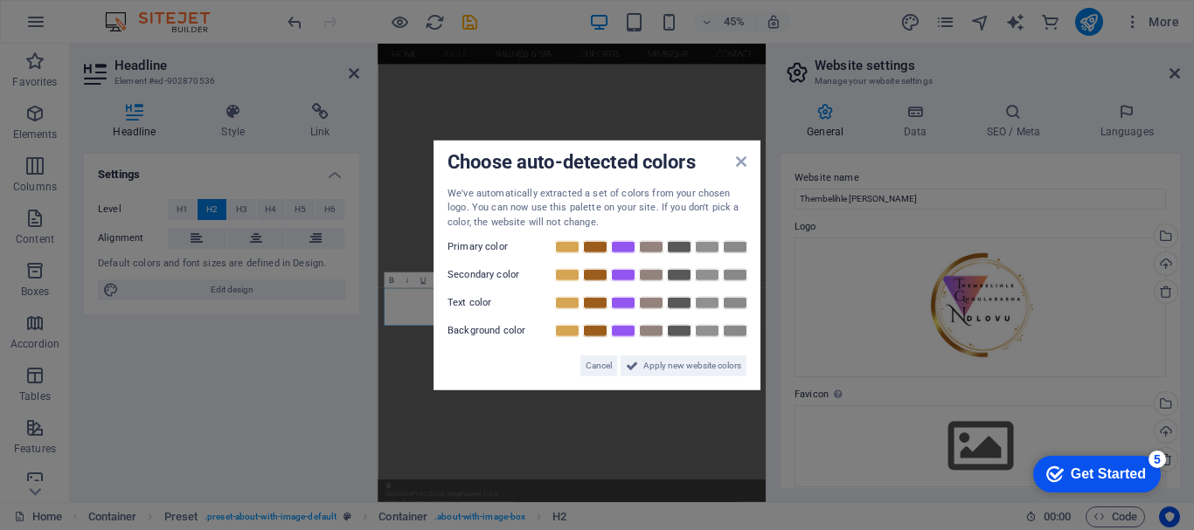
scroll to position [716, 0]
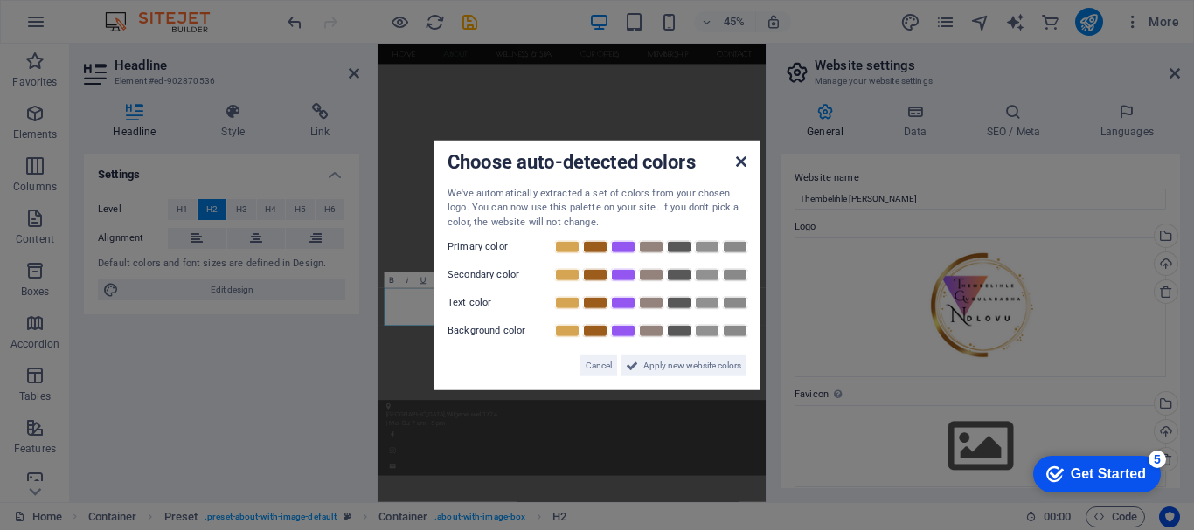
click at [738, 163] on icon at bounding box center [741, 161] width 10 height 14
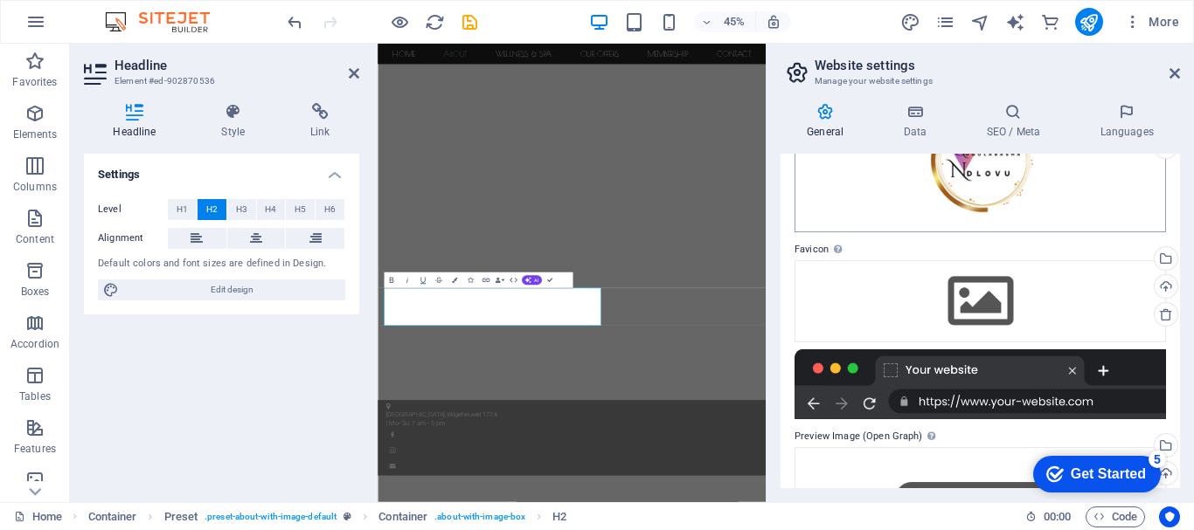
scroll to position [175, 0]
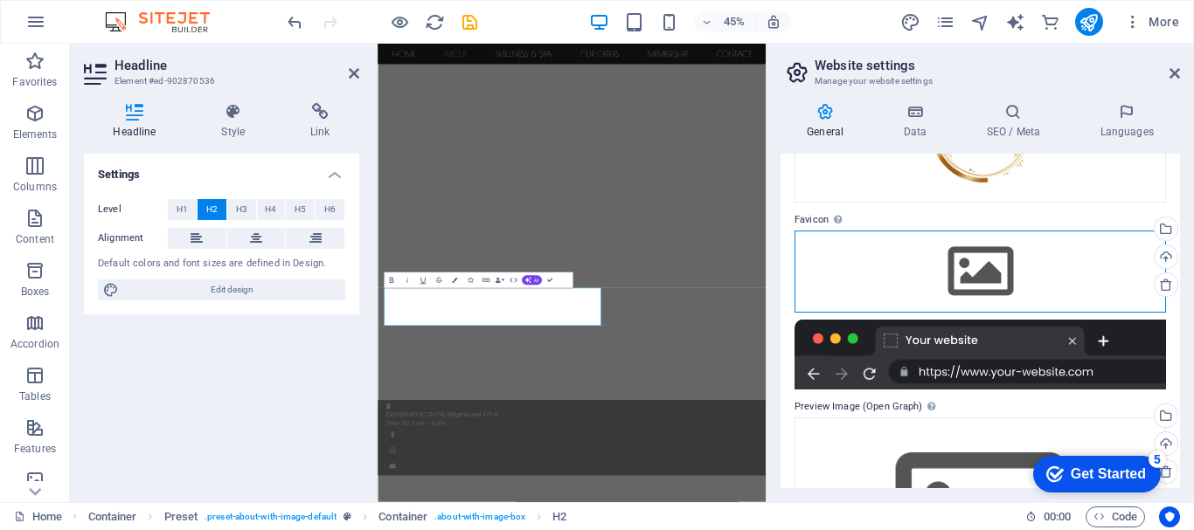
click at [997, 268] on div "Drag files here, click to choose files or select files from Files or our free s…" at bounding box center [979, 272] width 371 height 82
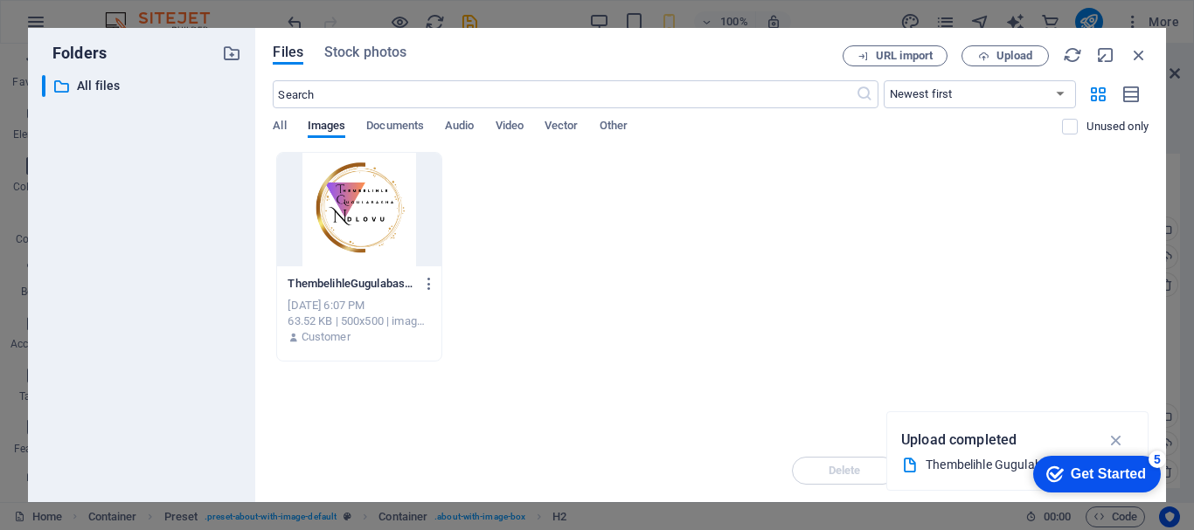
click at [366, 213] on div at bounding box center [358, 210] width 163 height 114
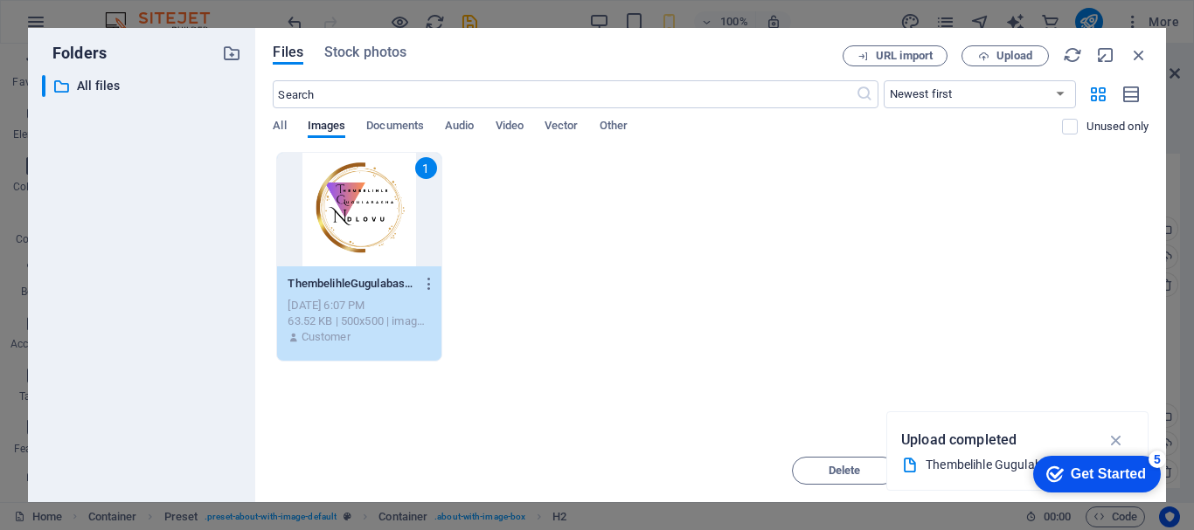
drag, startPoint x: 731, startPoint y: 67, endPoint x: 719, endPoint y: 26, distance: 42.6
click at [719, 26] on div "Folders ​ All files All files Files Stock photos URL import Upload ​ Newest fir…" at bounding box center [597, 265] width 1194 height 530
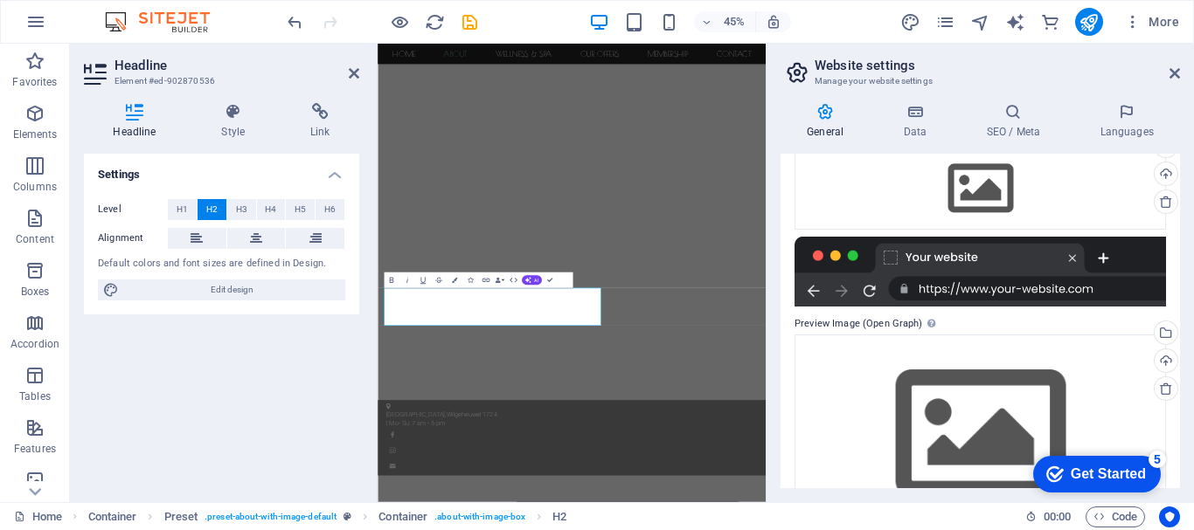
scroll to position [231, 0]
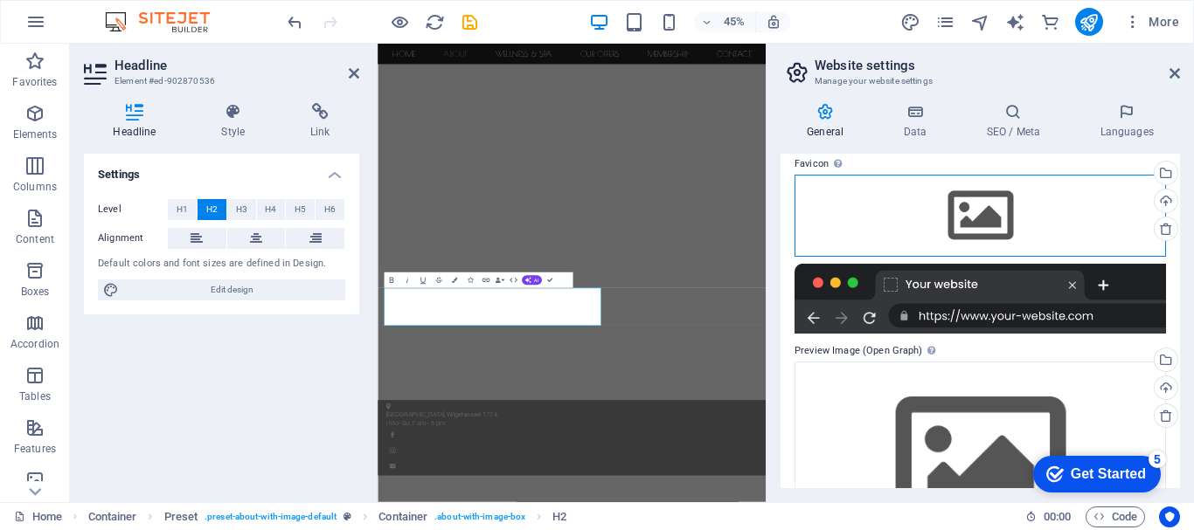
click at [967, 221] on div "Drag files here, click to choose files or select files from Files or our free s…" at bounding box center [979, 216] width 371 height 82
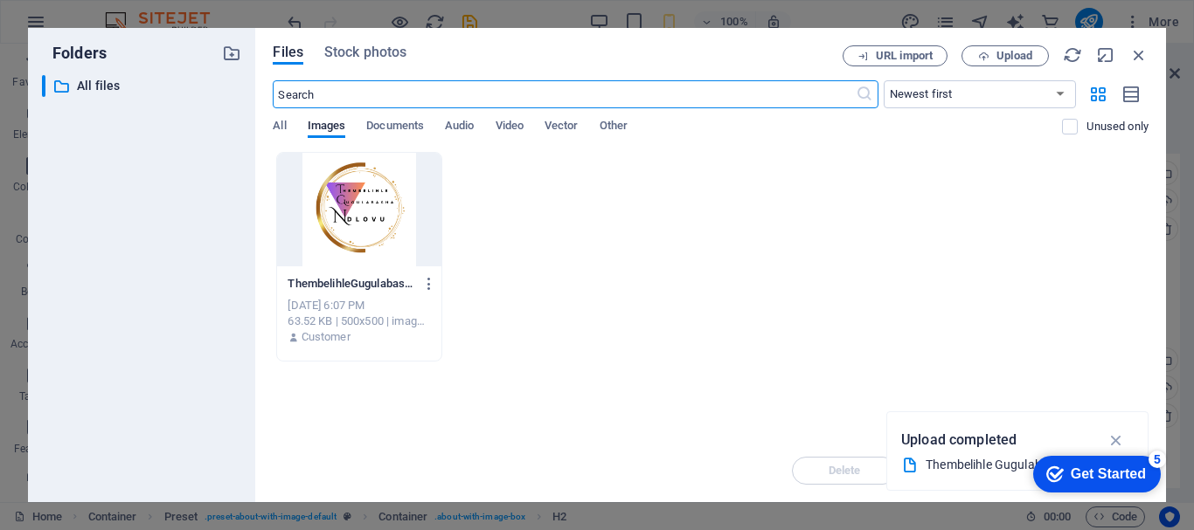
click at [370, 191] on div at bounding box center [358, 210] width 163 height 114
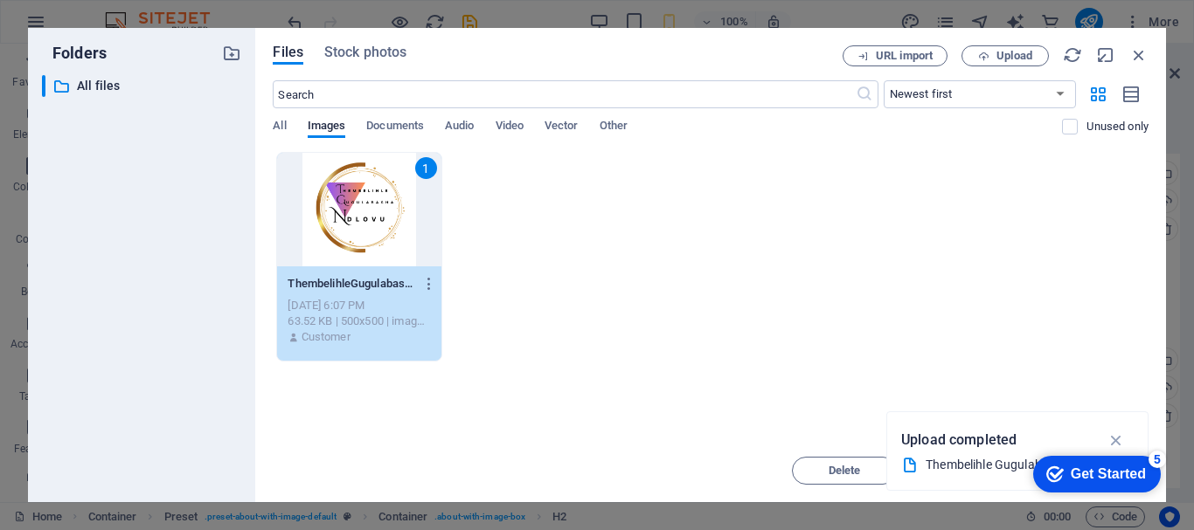
click at [370, 191] on div "1" at bounding box center [358, 210] width 163 height 114
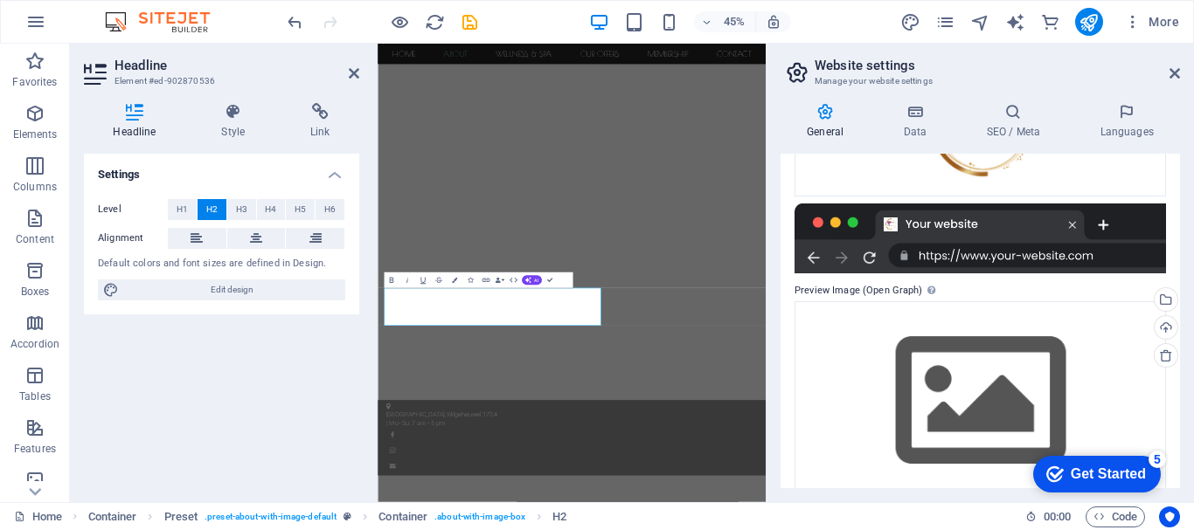
scroll to position [376, 0]
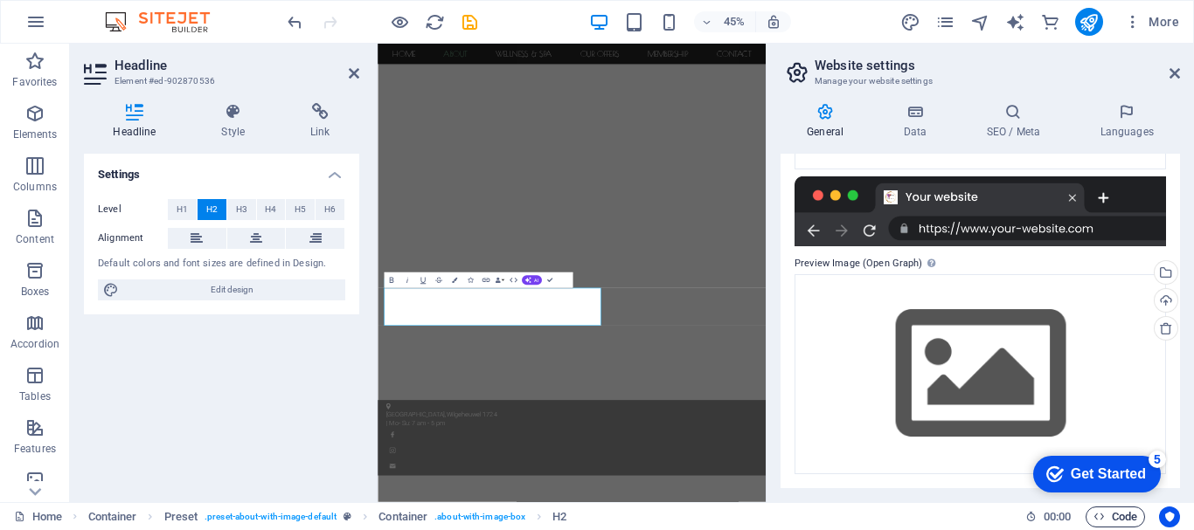
click at [1114, 519] on span "Code" at bounding box center [1115, 517] width 44 height 21
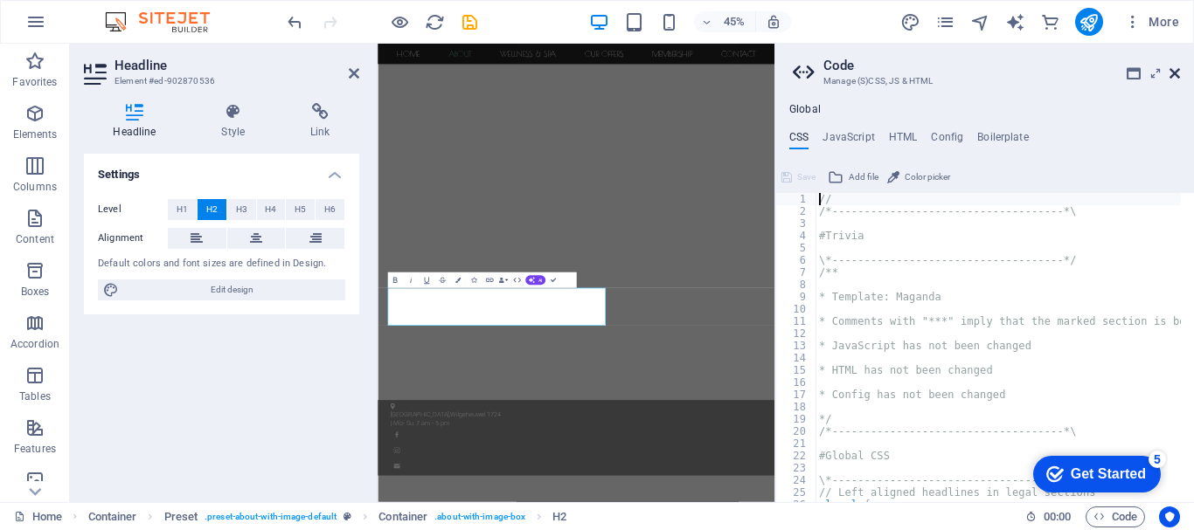
click at [1170, 72] on icon at bounding box center [1174, 73] width 10 height 14
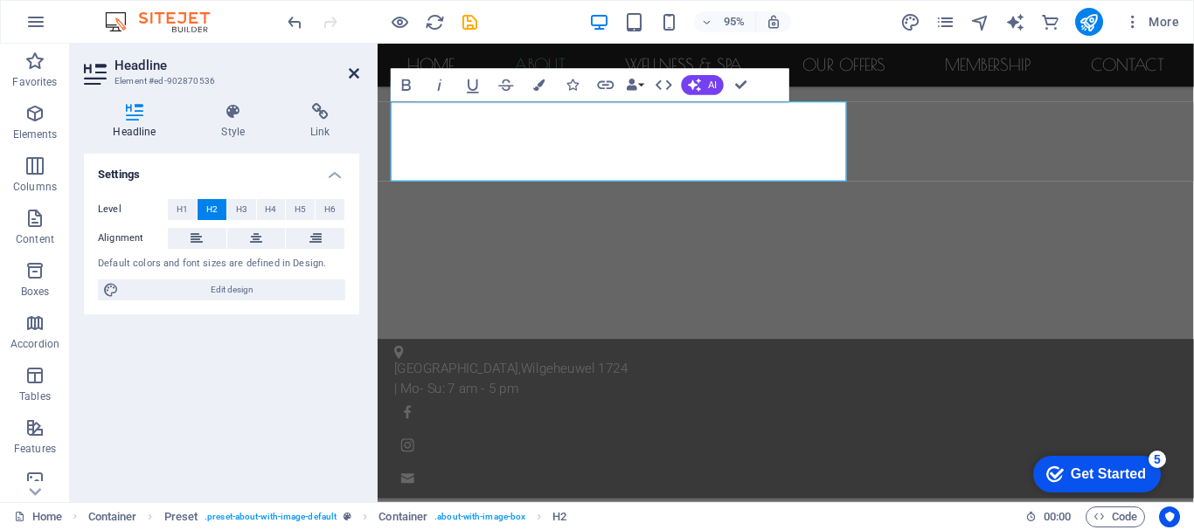
drag, startPoint x: 353, startPoint y: 76, endPoint x: 438, endPoint y: 214, distance: 162.0
click at [353, 76] on icon at bounding box center [354, 73] width 10 height 14
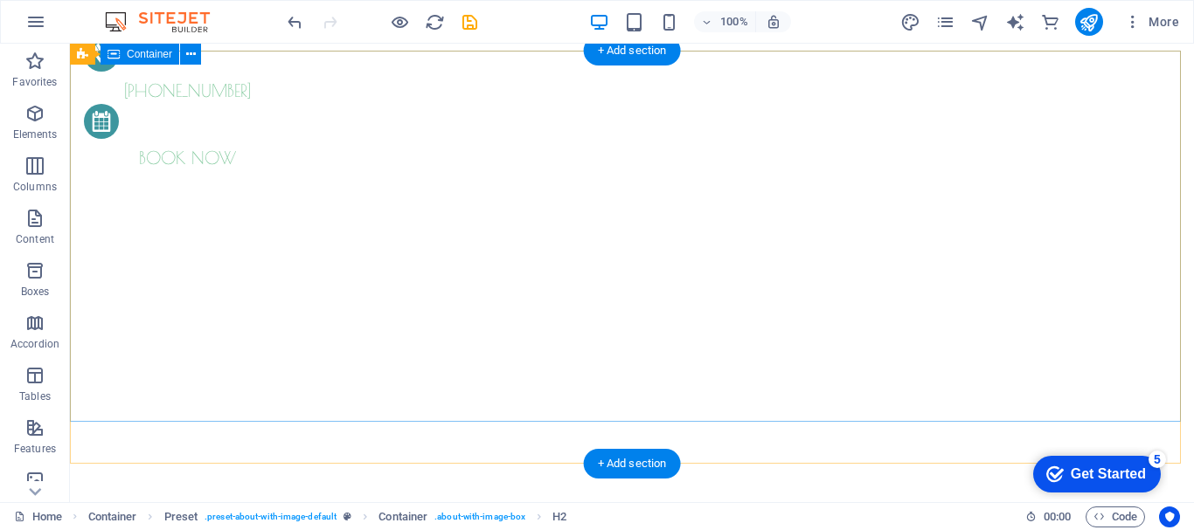
scroll to position [0, 0]
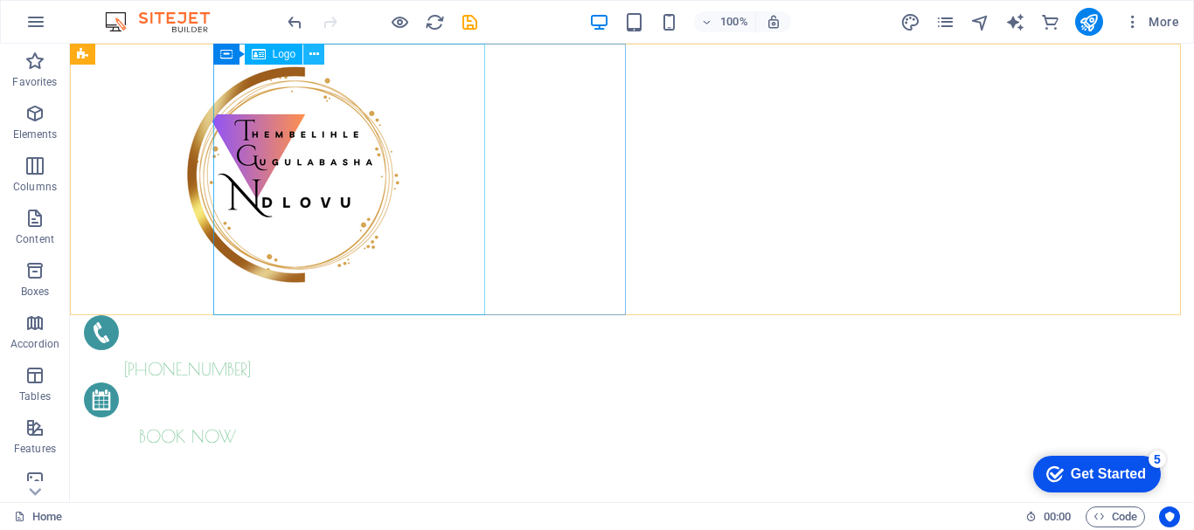
click at [311, 54] on icon at bounding box center [314, 54] width 10 height 18
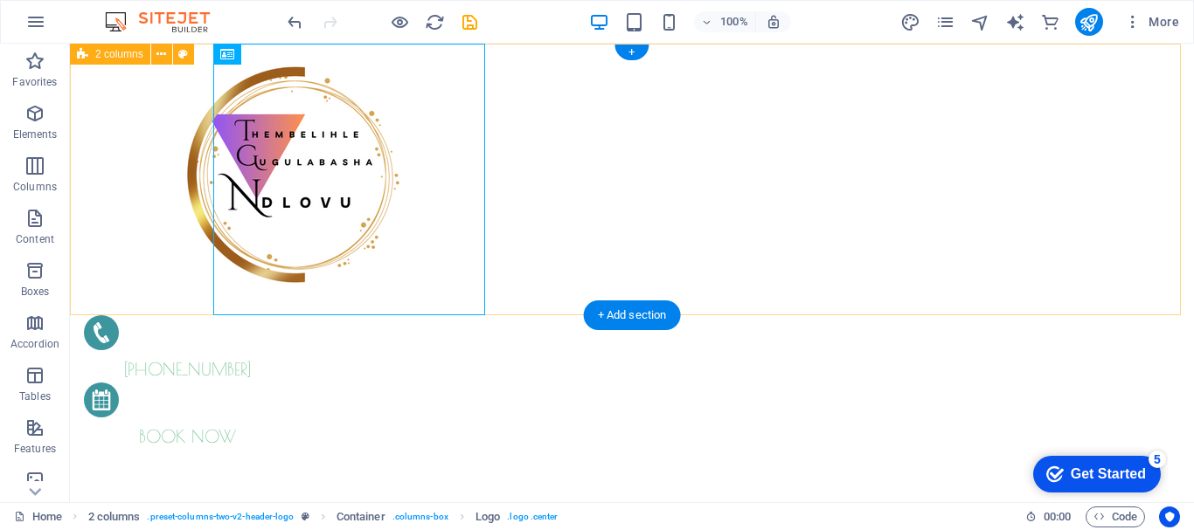
click at [174, 175] on div "[PHONE_NUMBER] BOOK NOW" at bounding box center [632, 247] width 1124 height 406
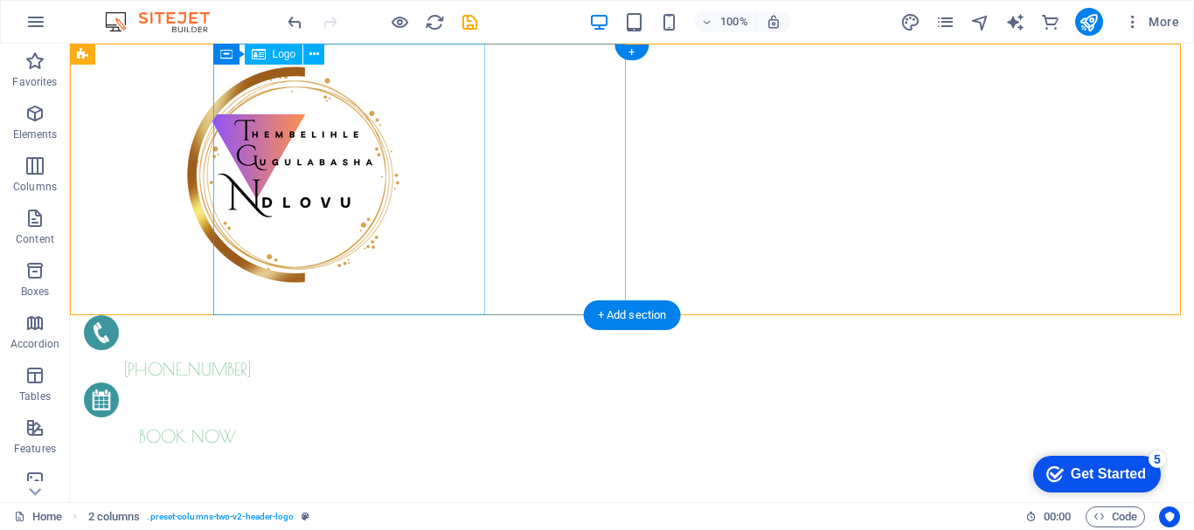
click at [464, 292] on div at bounding box center [290, 180] width 413 height 272
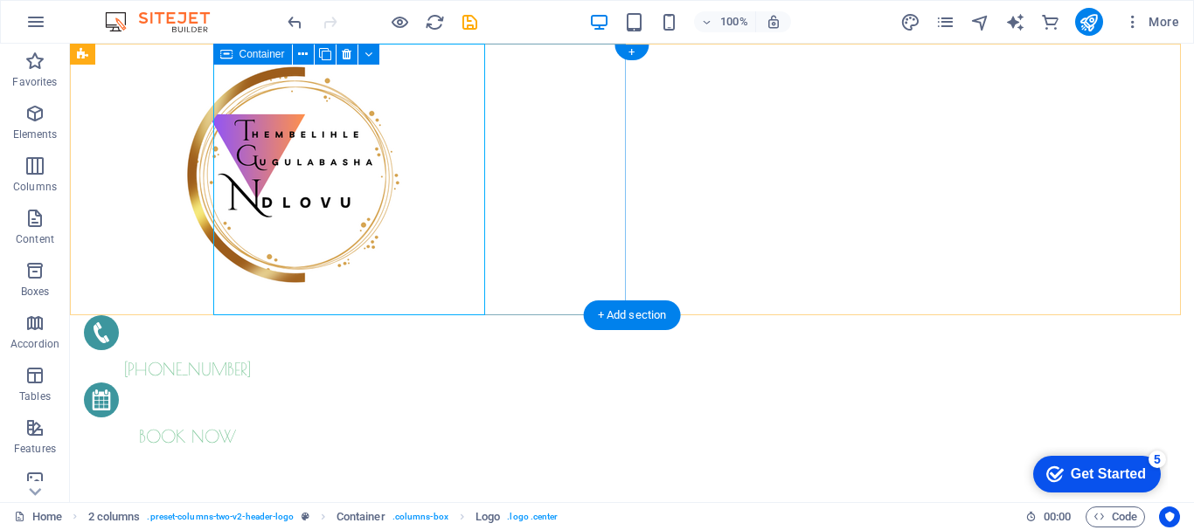
click at [496, 60] on div at bounding box center [290, 180] width 413 height 272
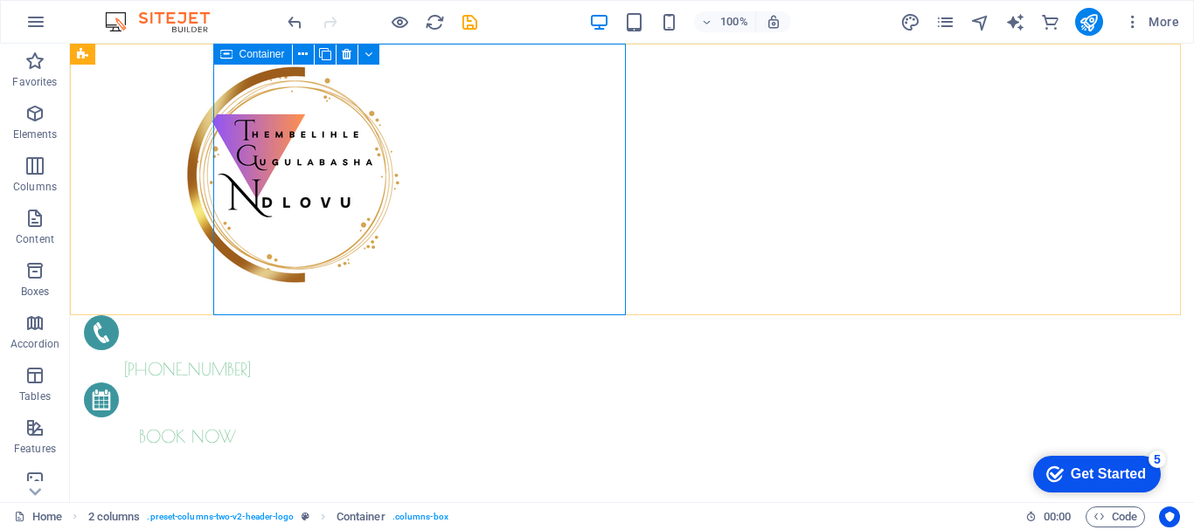
click at [224, 55] on icon at bounding box center [226, 54] width 12 height 21
click at [252, 56] on span "Container" at bounding box center [261, 54] width 45 height 10
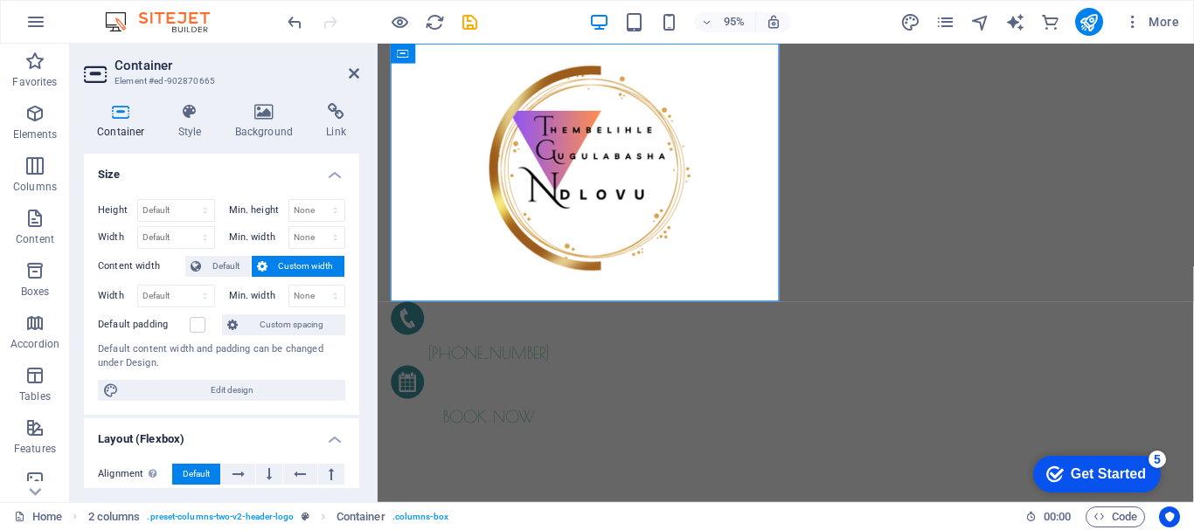
click at [284, 262] on span "Custom width" at bounding box center [306, 266] width 67 height 21
click at [331, 209] on select "None px rem % vh vw" at bounding box center [317, 210] width 56 height 21
select select "%"
click at [316, 200] on select "None px rem % vh vw" at bounding box center [317, 210] width 56 height 21
type input "100"
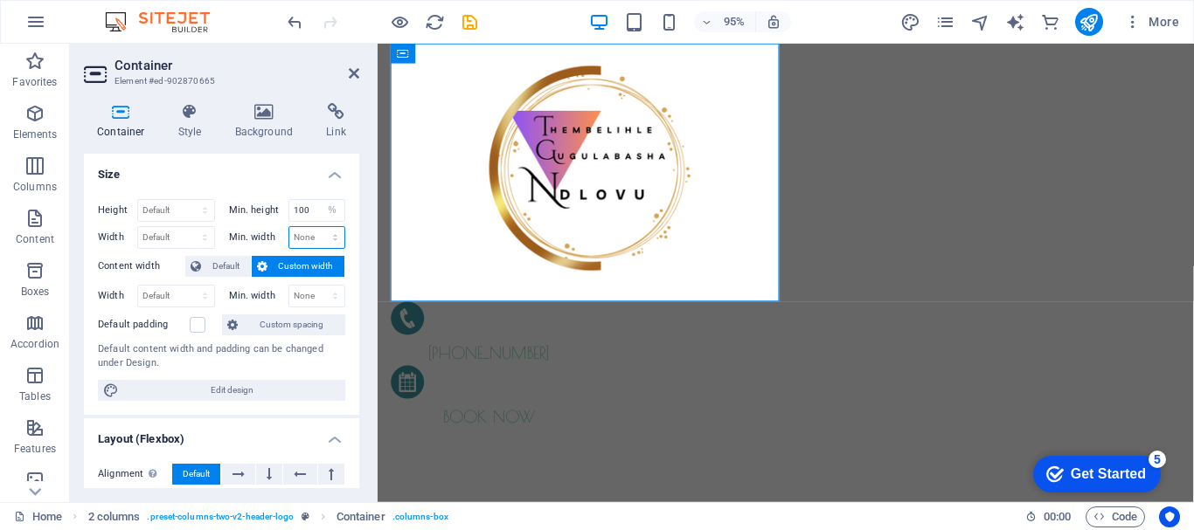
click at [332, 232] on select "None px rem % vh vw" at bounding box center [317, 237] width 56 height 21
select select "%"
click at [316, 227] on select "None px rem % vh vw" at bounding box center [317, 237] width 56 height 21
type input "100"
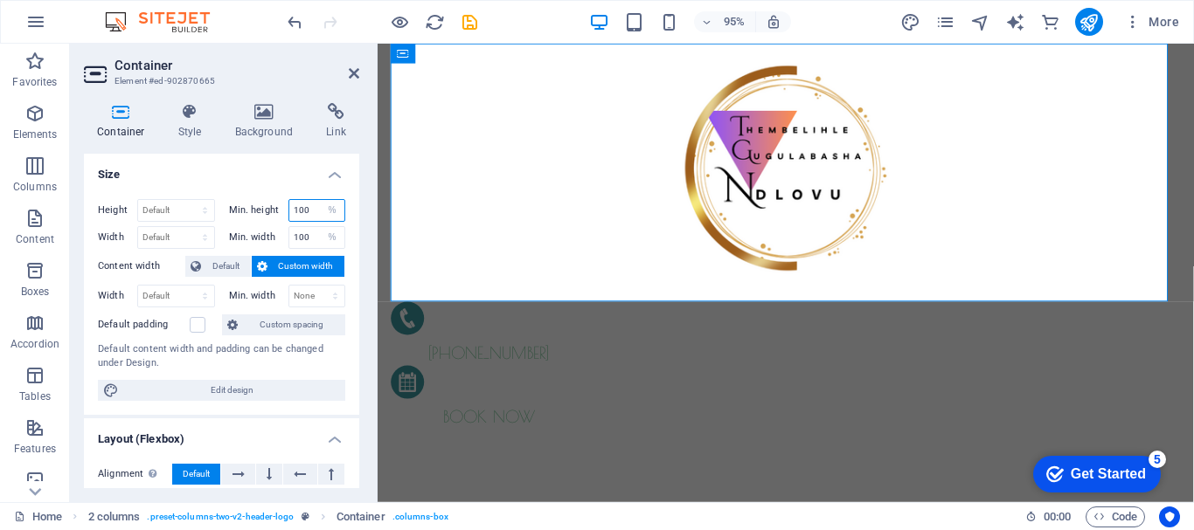
click at [305, 212] on input "100" at bounding box center [317, 210] width 56 height 21
type input "40"
click at [300, 239] on input "100" at bounding box center [317, 237] width 56 height 21
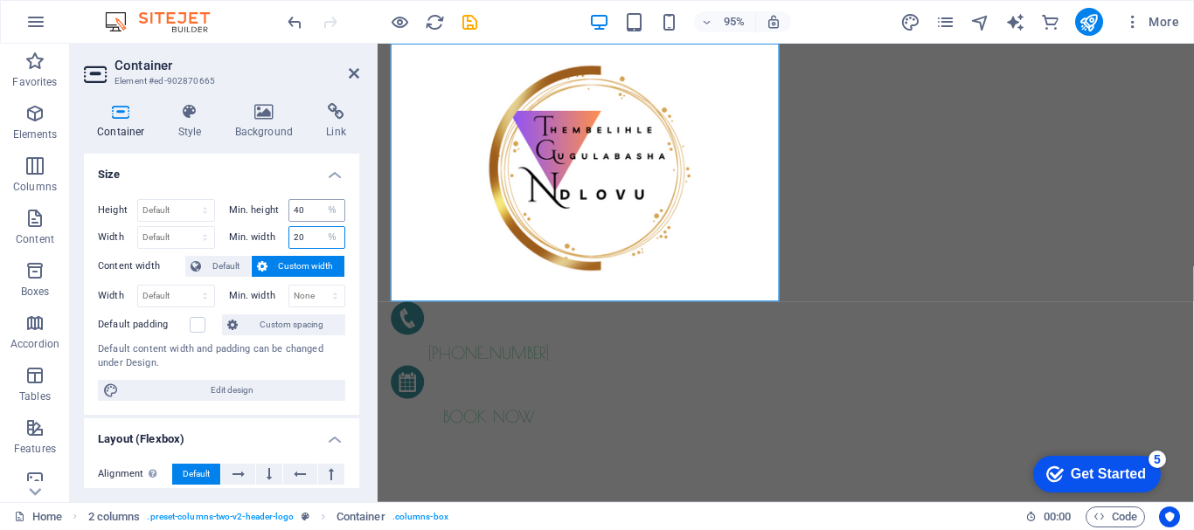
type input "20"
click at [295, 217] on input "40" at bounding box center [317, 210] width 56 height 21
click at [302, 209] on input "20" at bounding box center [317, 210] width 56 height 21
type input "15"
click at [305, 234] on input "20" at bounding box center [317, 237] width 56 height 21
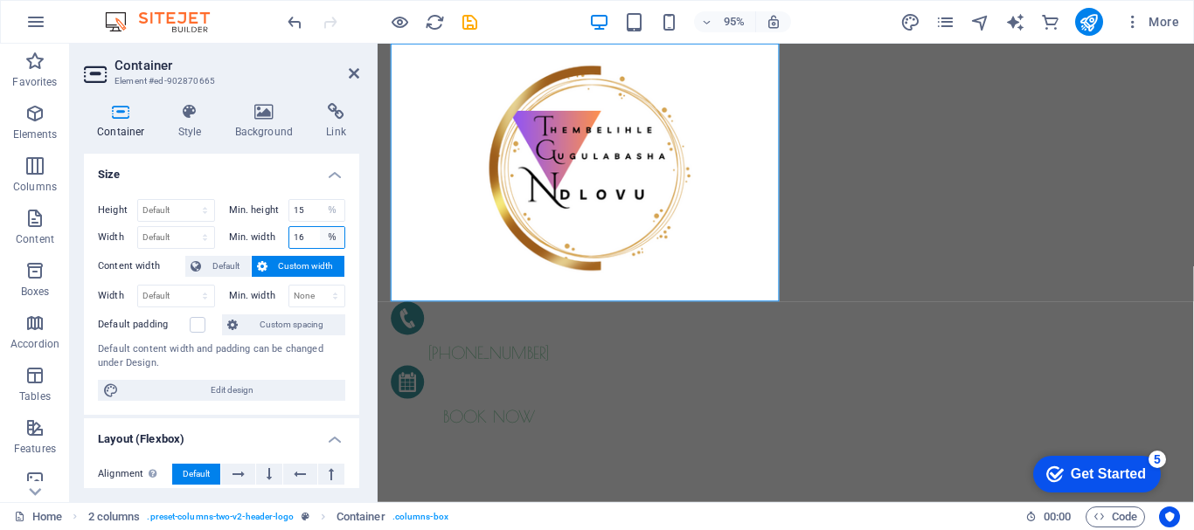
type input "15"
click at [486, 192] on div at bounding box center [598, 180] width 413 height 272
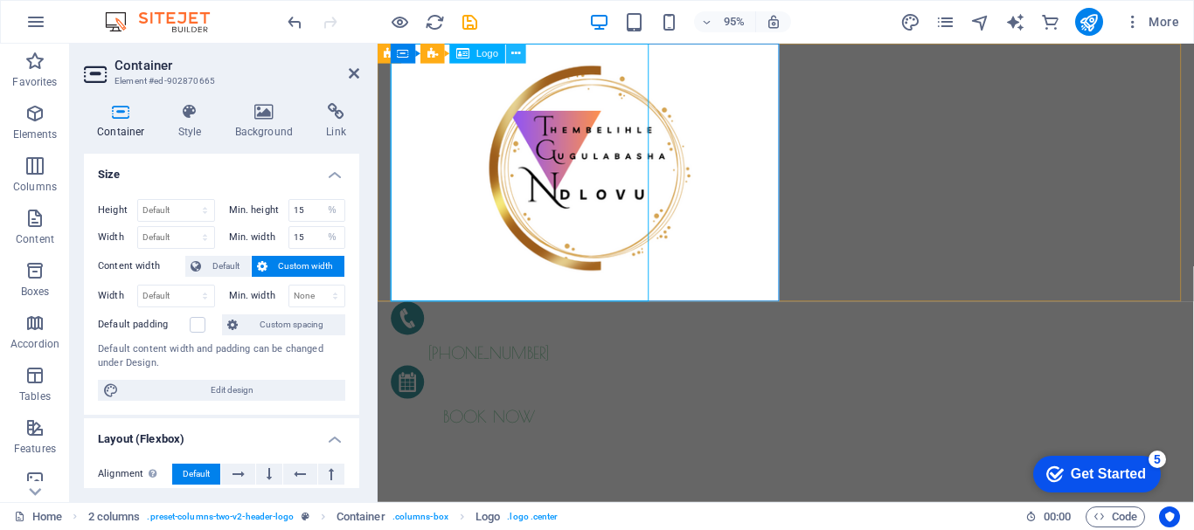
click at [517, 55] on icon at bounding box center [515, 53] width 9 height 17
click at [730, 24] on h6 "95%" at bounding box center [734, 21] width 28 height 21
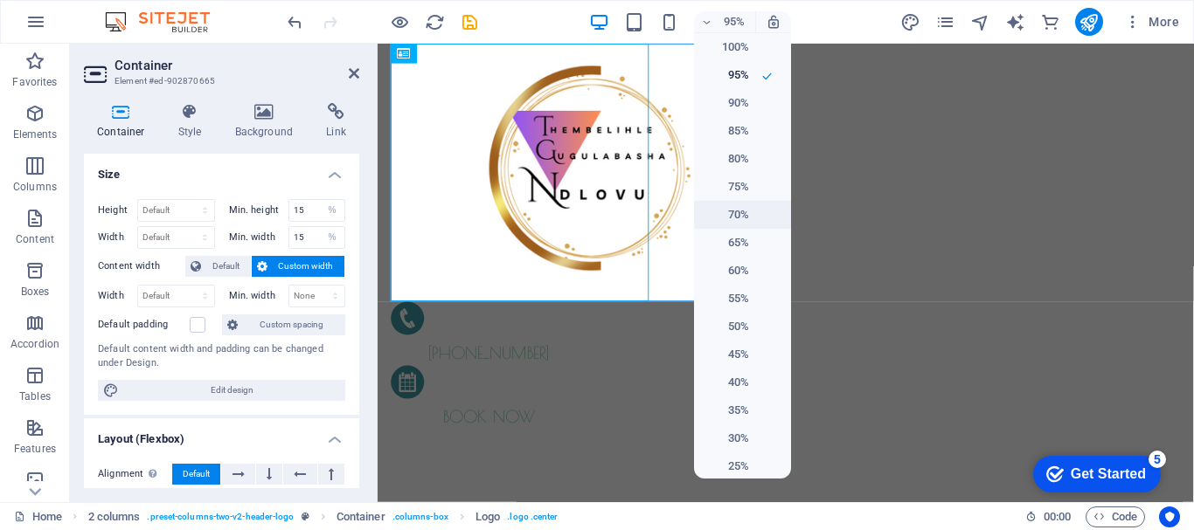
click at [738, 213] on h6 "70%" at bounding box center [726, 215] width 45 height 21
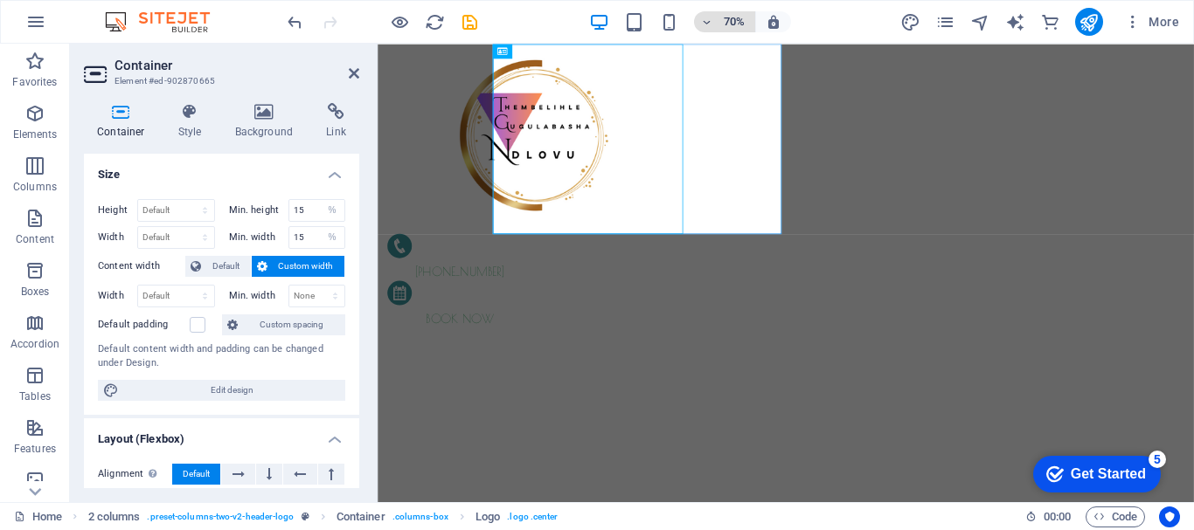
click at [712, 19] on icon "button" at bounding box center [707, 22] width 12 height 11
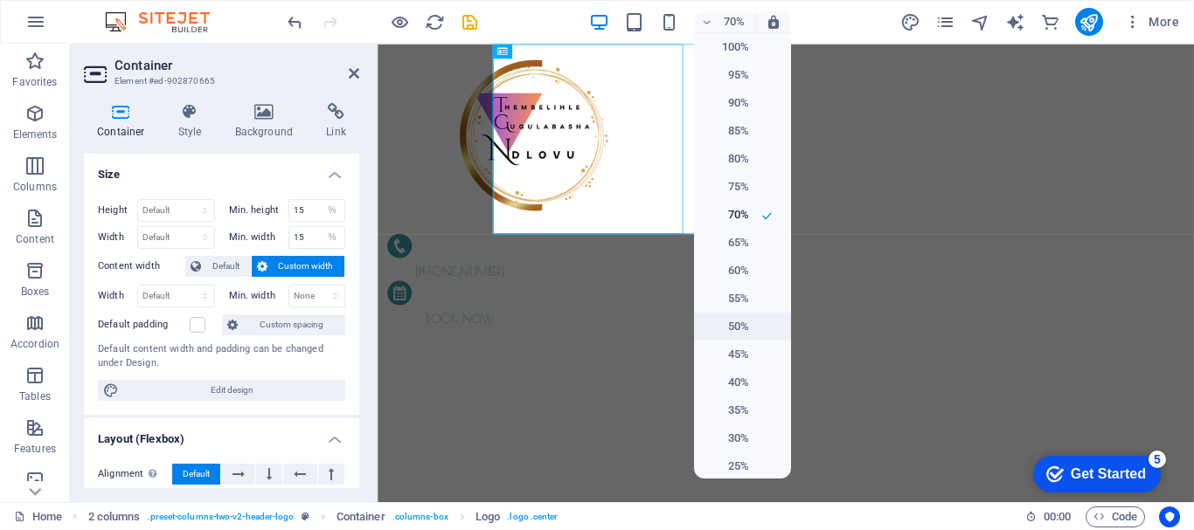
click at [740, 327] on h6 "50%" at bounding box center [726, 326] width 45 height 21
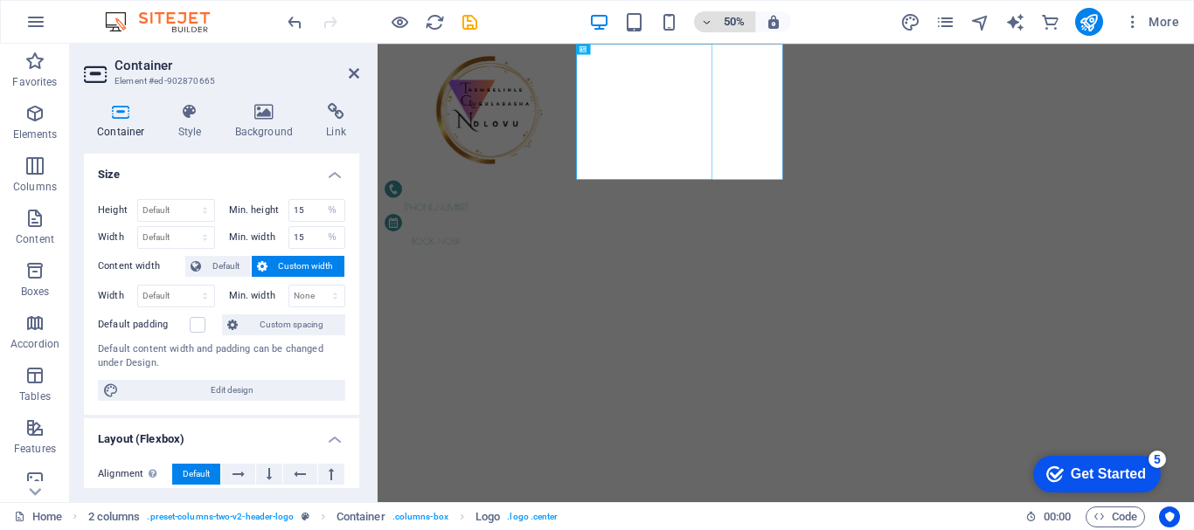
click at [731, 21] on h6 "50%" at bounding box center [734, 21] width 28 height 21
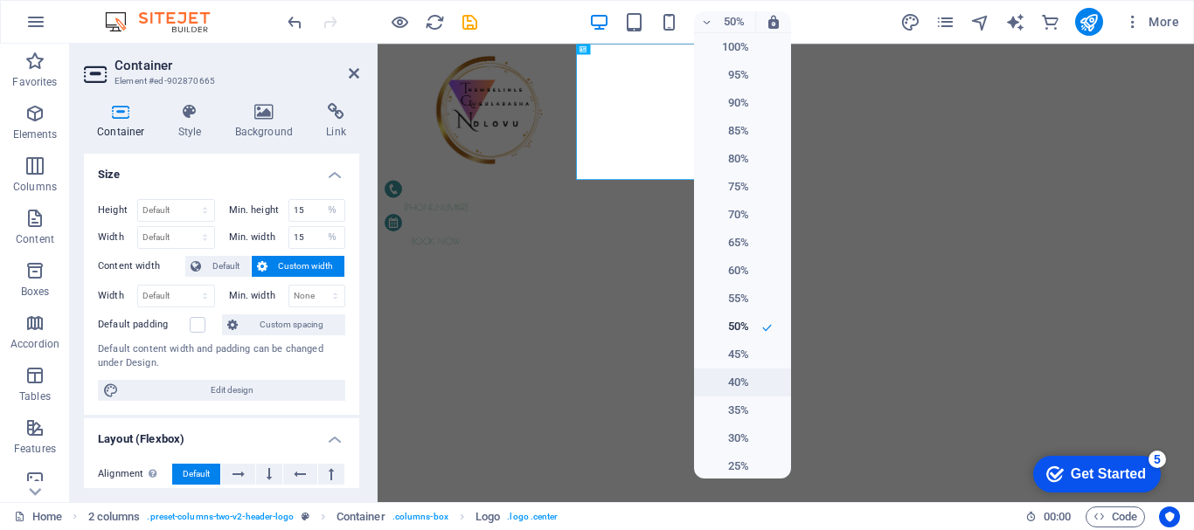
click at [740, 378] on h6 "40%" at bounding box center [726, 382] width 45 height 21
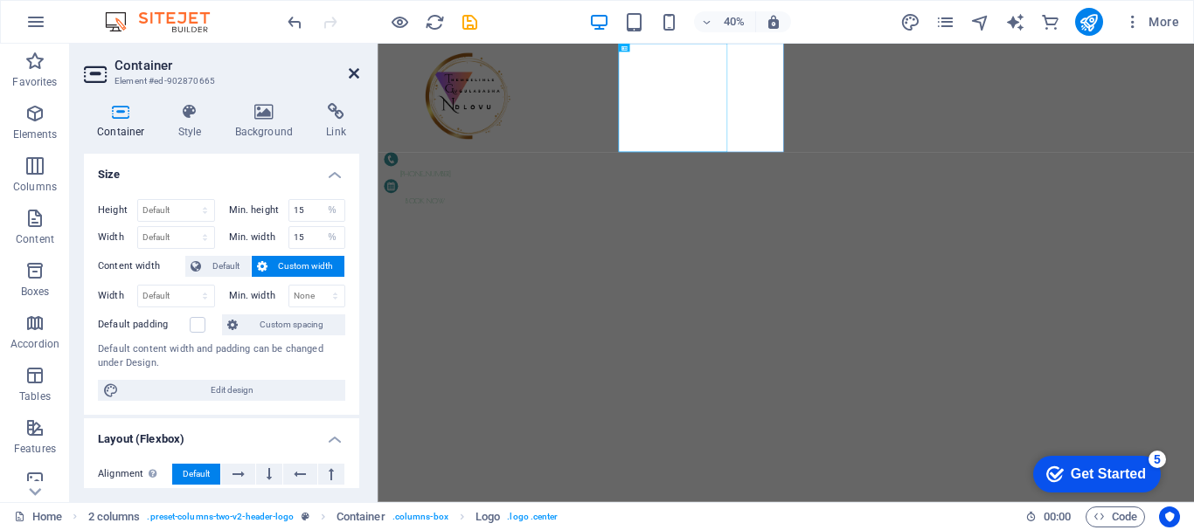
click at [350, 69] on icon at bounding box center [354, 73] width 10 height 14
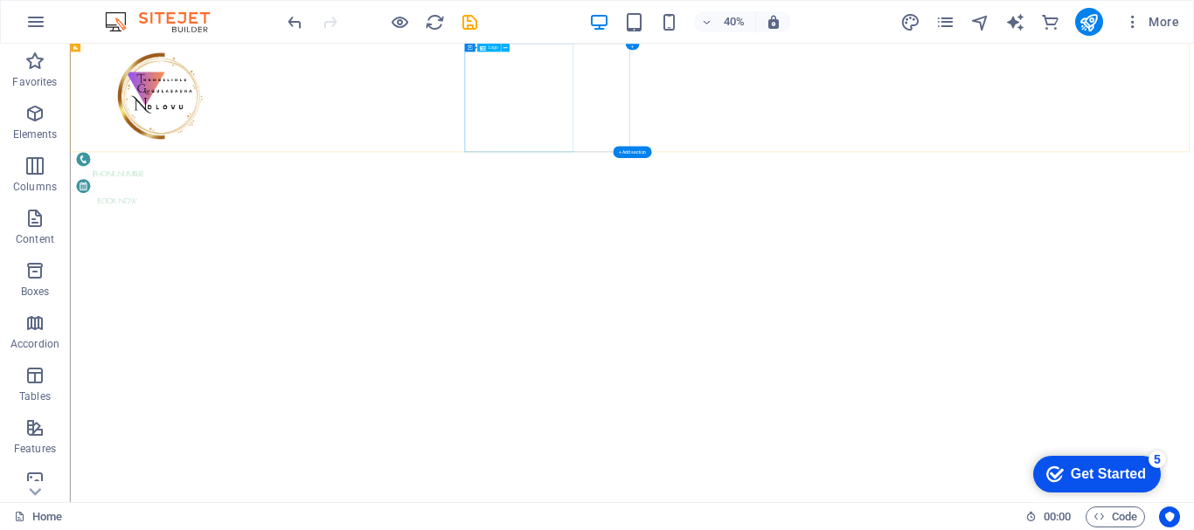
drag, startPoint x: 1224, startPoint y: 229, endPoint x: 1267, endPoint y: 236, distance: 44.3
click at [496, 227] on div at bounding box center [290, 180] width 413 height 272
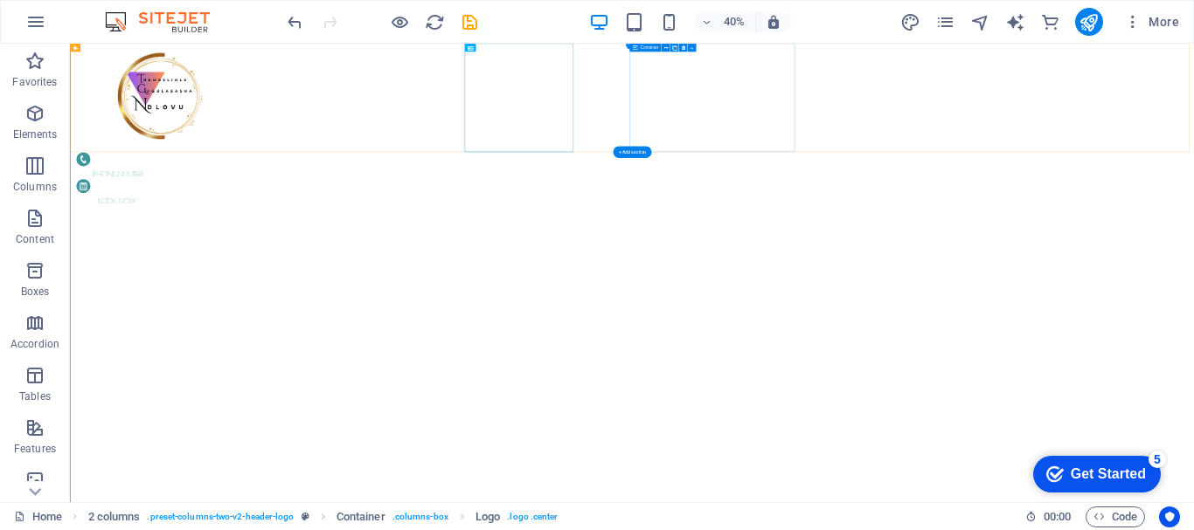
click at [496, 315] on div "[PHONE_NUMBER] BOOK NOW" at bounding box center [290, 382] width 413 height 135
click at [496, 166] on div at bounding box center [290, 180] width 413 height 272
